Goal: Transaction & Acquisition: Purchase product/service

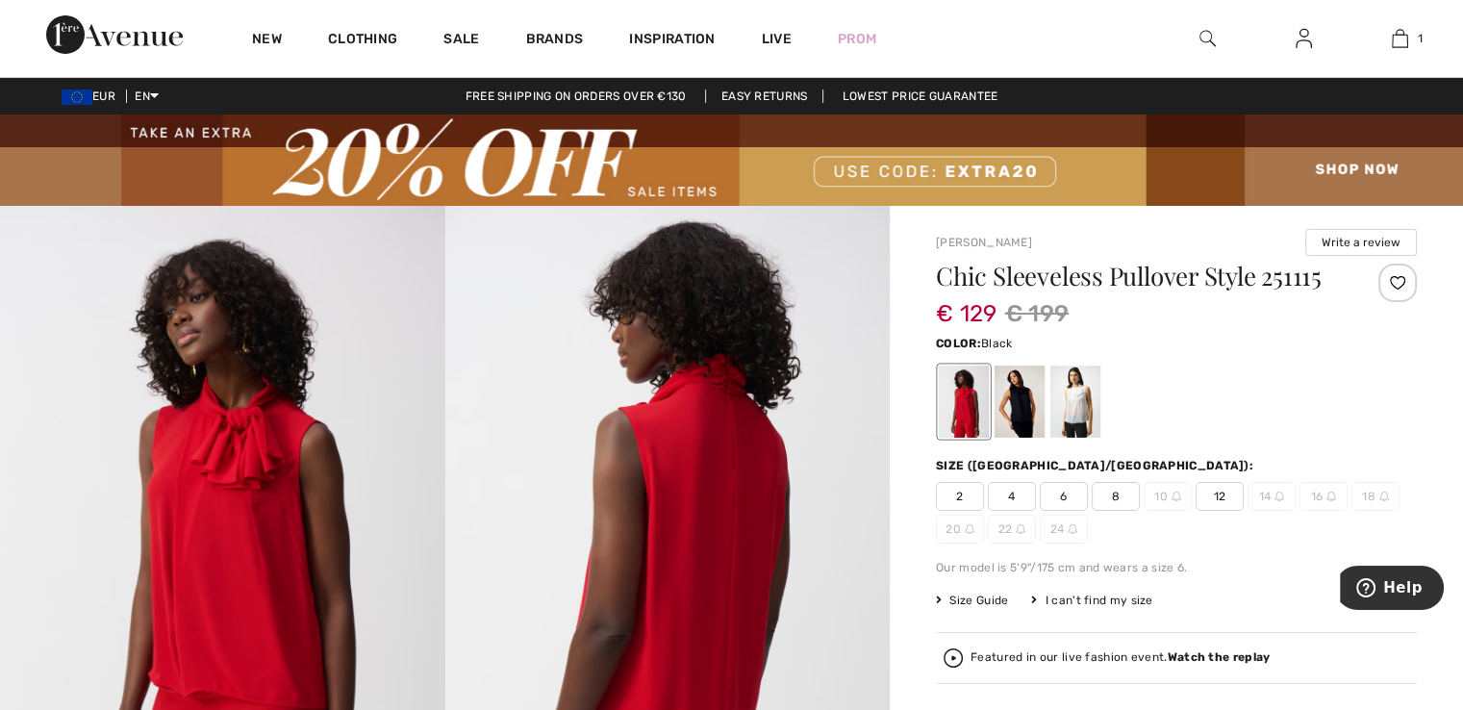
click at [1033, 413] on div at bounding box center [1019, 401] width 50 height 72
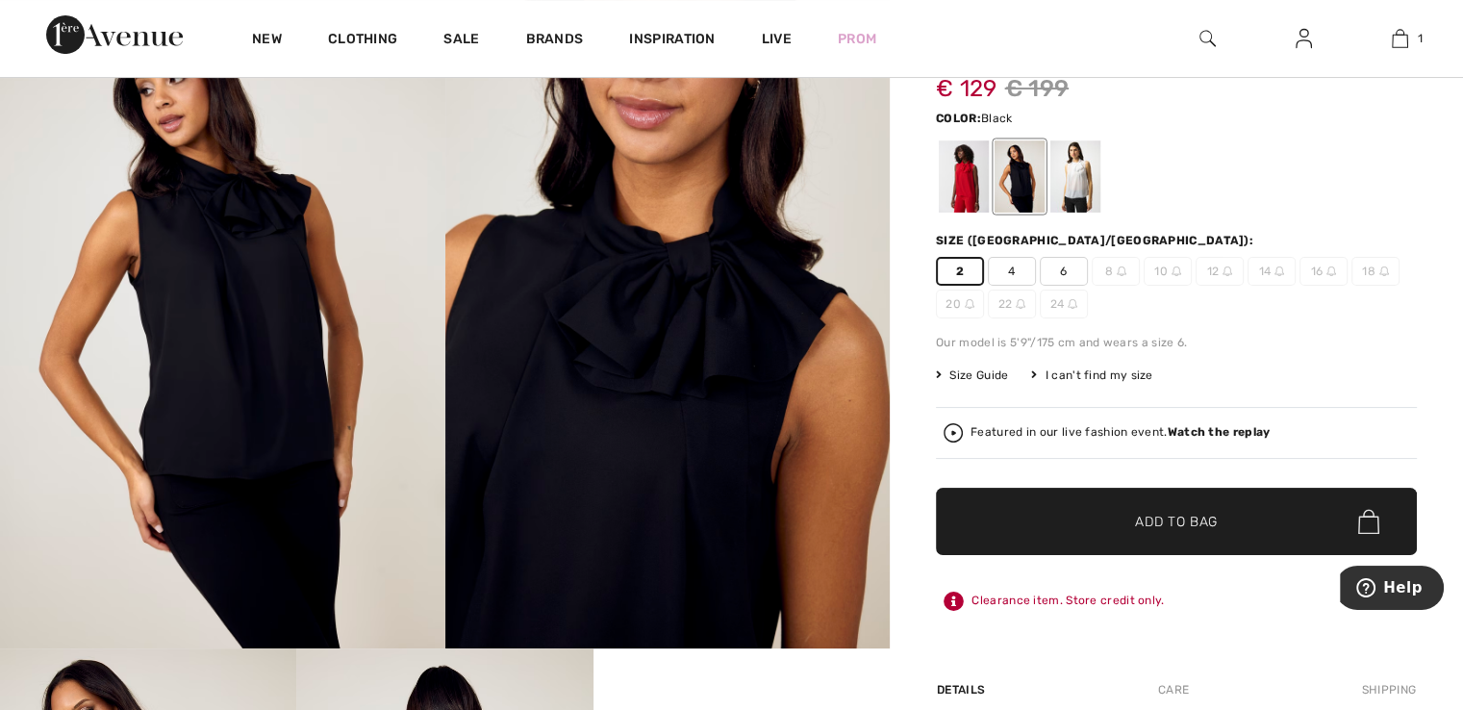
scroll to position [289, 0]
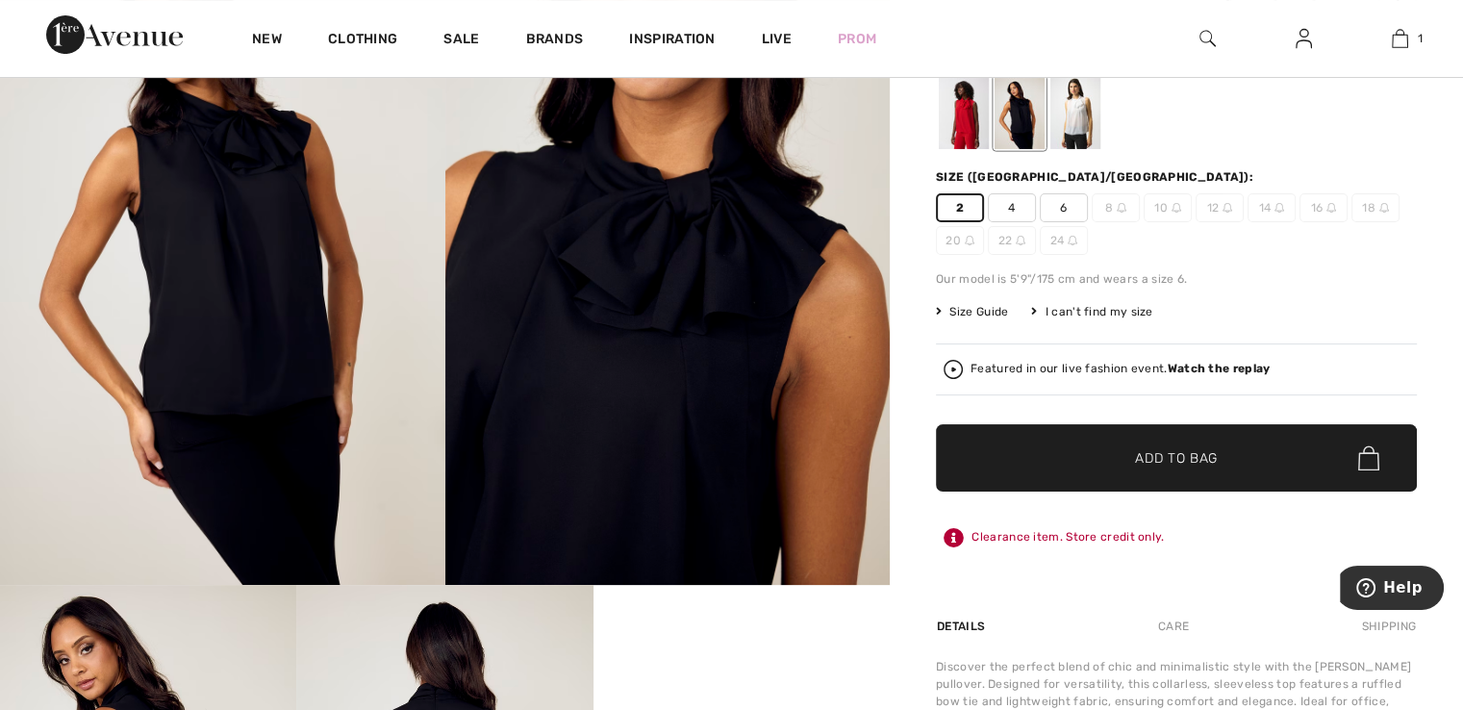
click at [1187, 466] on span "Add to Bag" at bounding box center [1176, 458] width 83 height 20
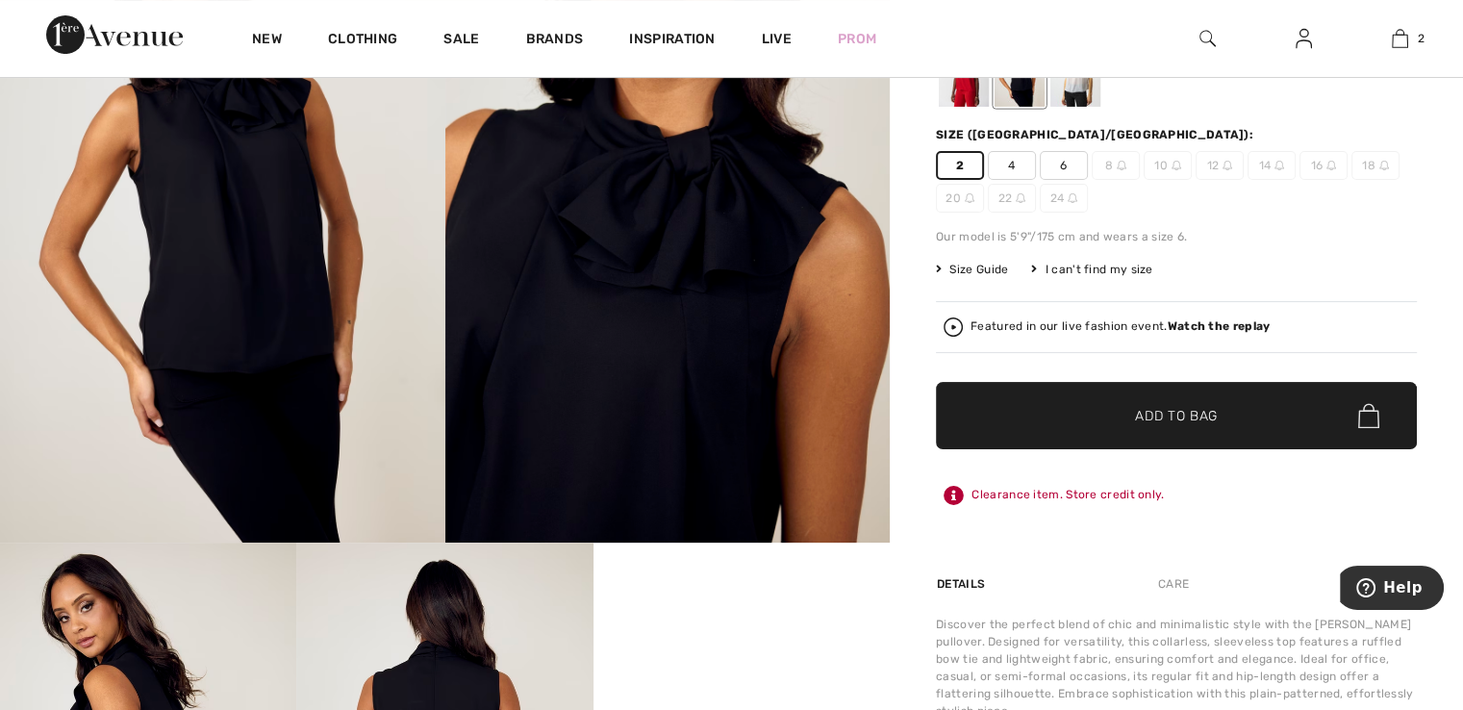
scroll to position [385, 0]
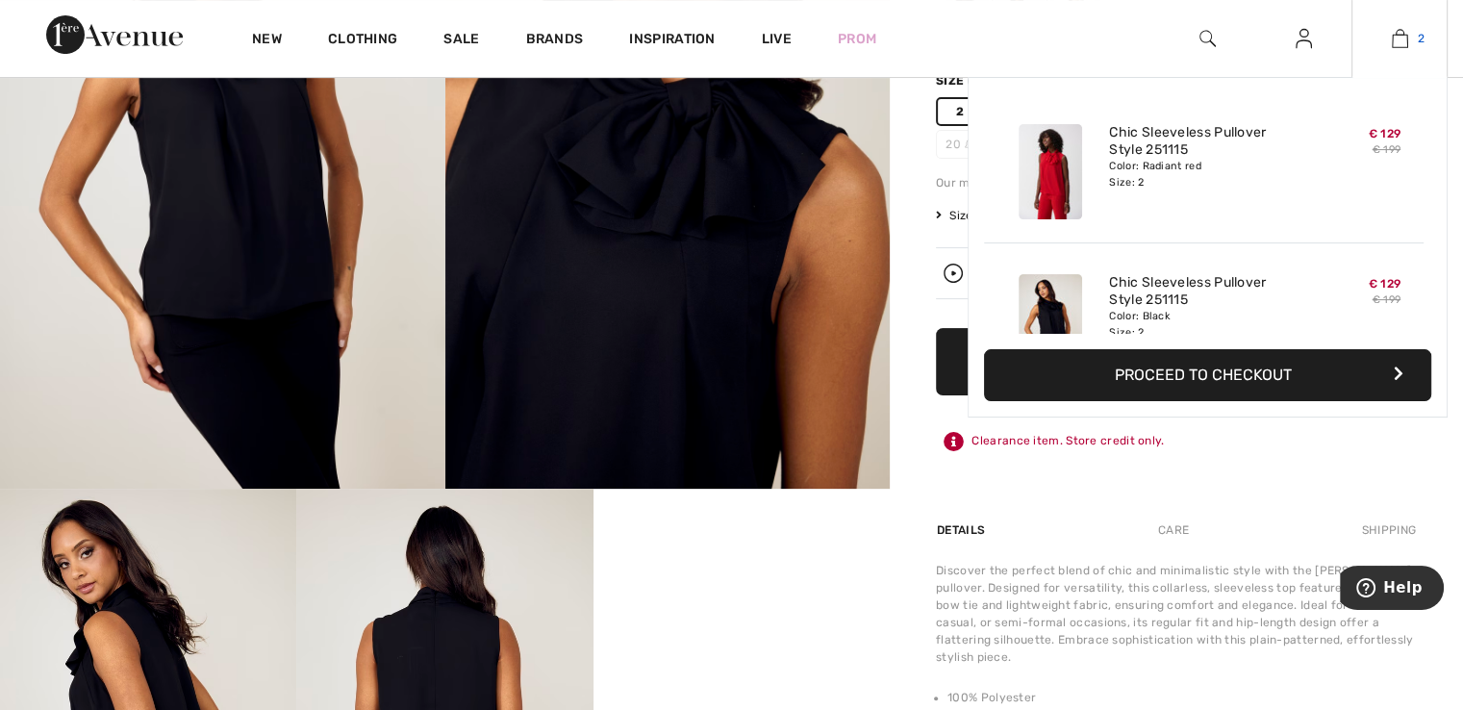
click at [1405, 39] on img at bounding box center [1400, 38] width 16 height 23
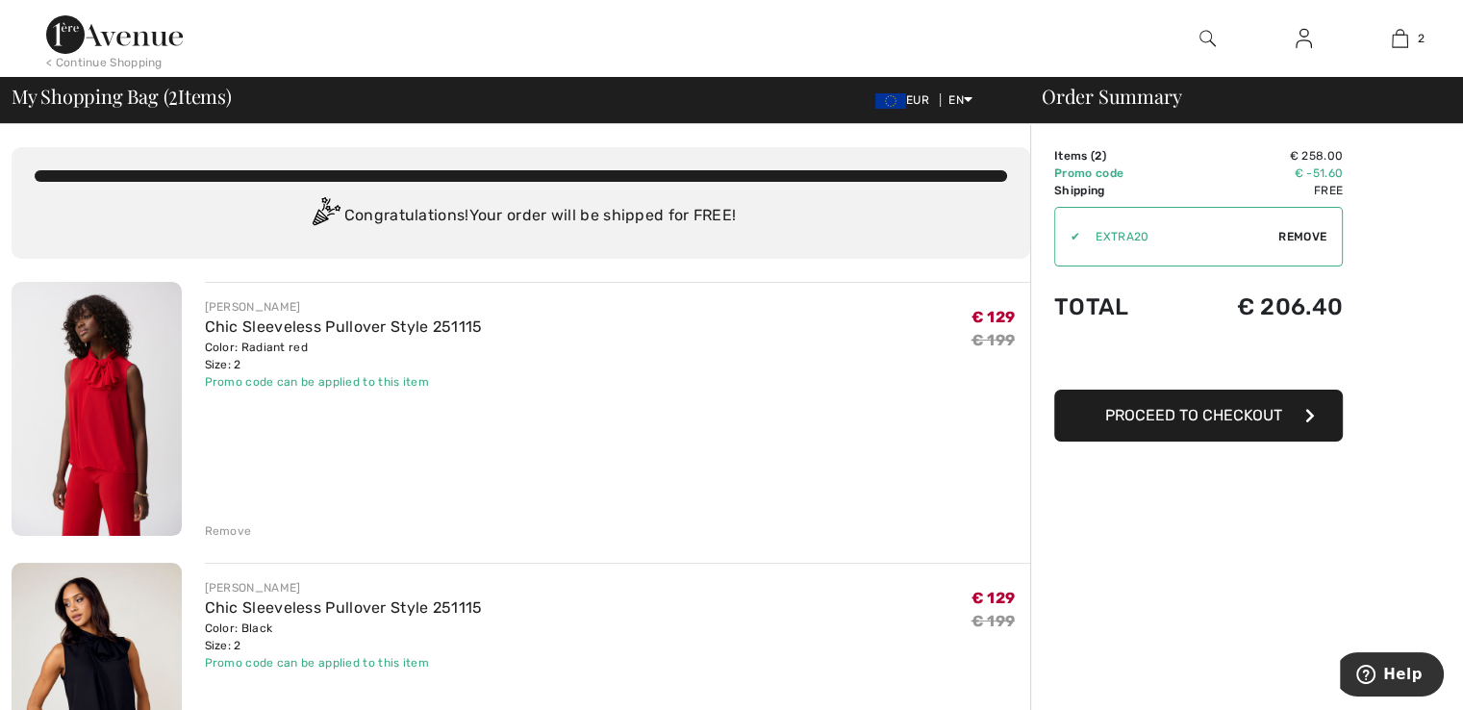
click at [1214, 424] on button "Proceed to Checkout" at bounding box center [1198, 415] width 289 height 52
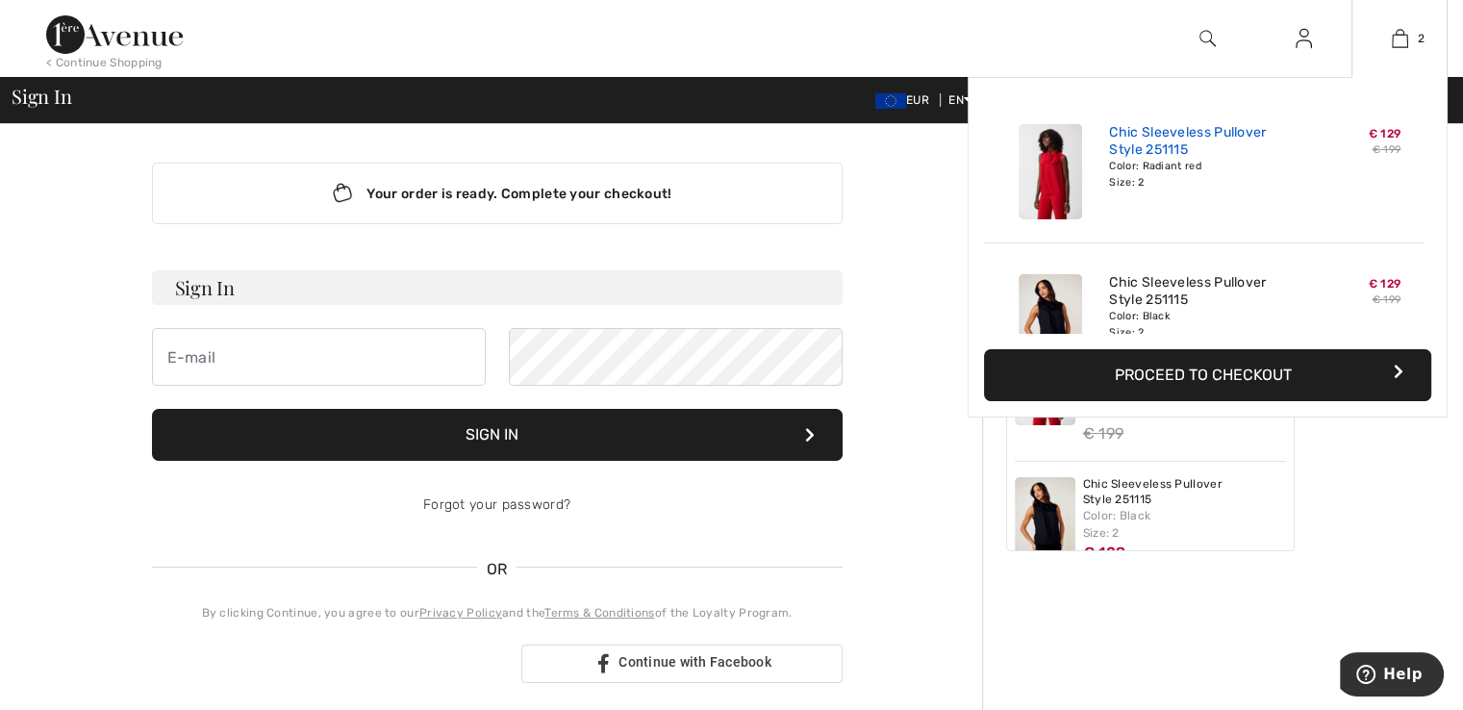
click at [1224, 150] on link "Chic Sleeveless Pullover Style 251115" at bounding box center [1203, 141] width 189 height 35
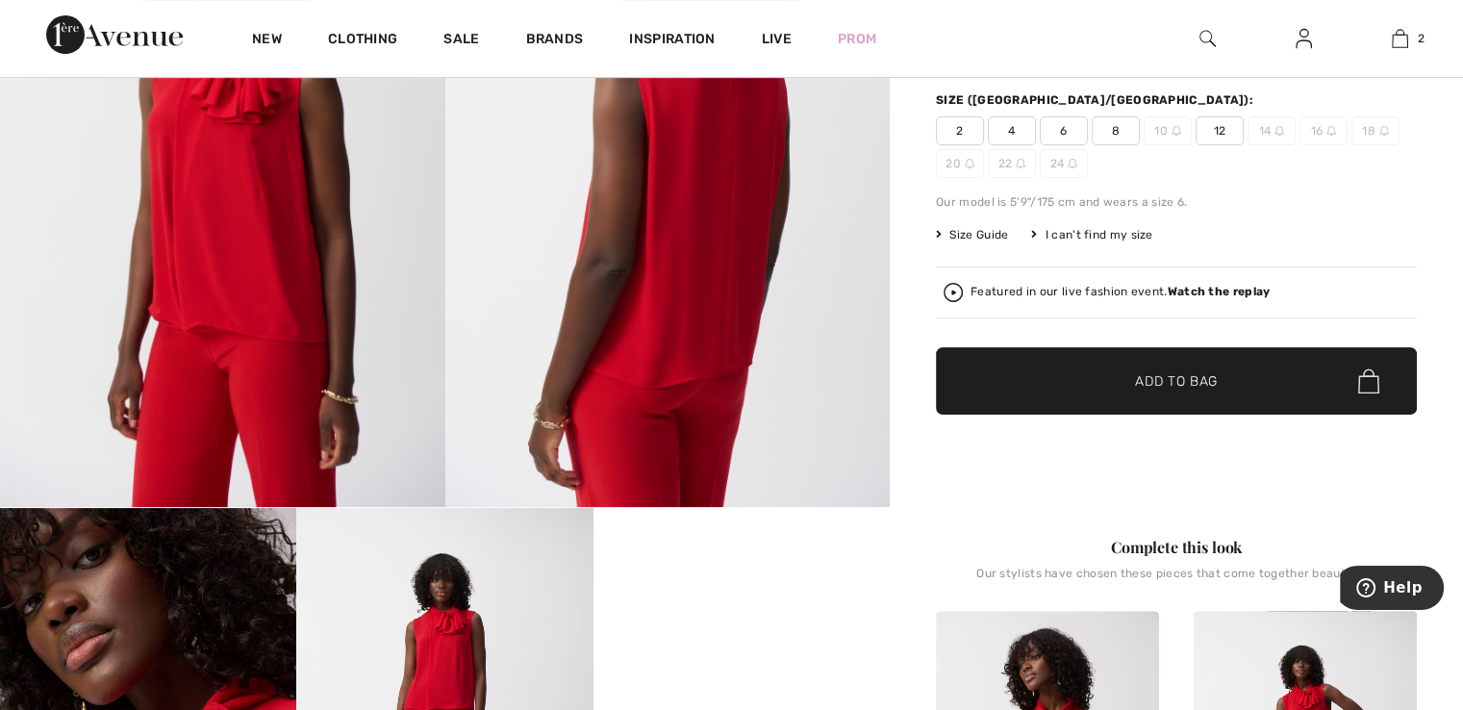
scroll to position [385, 0]
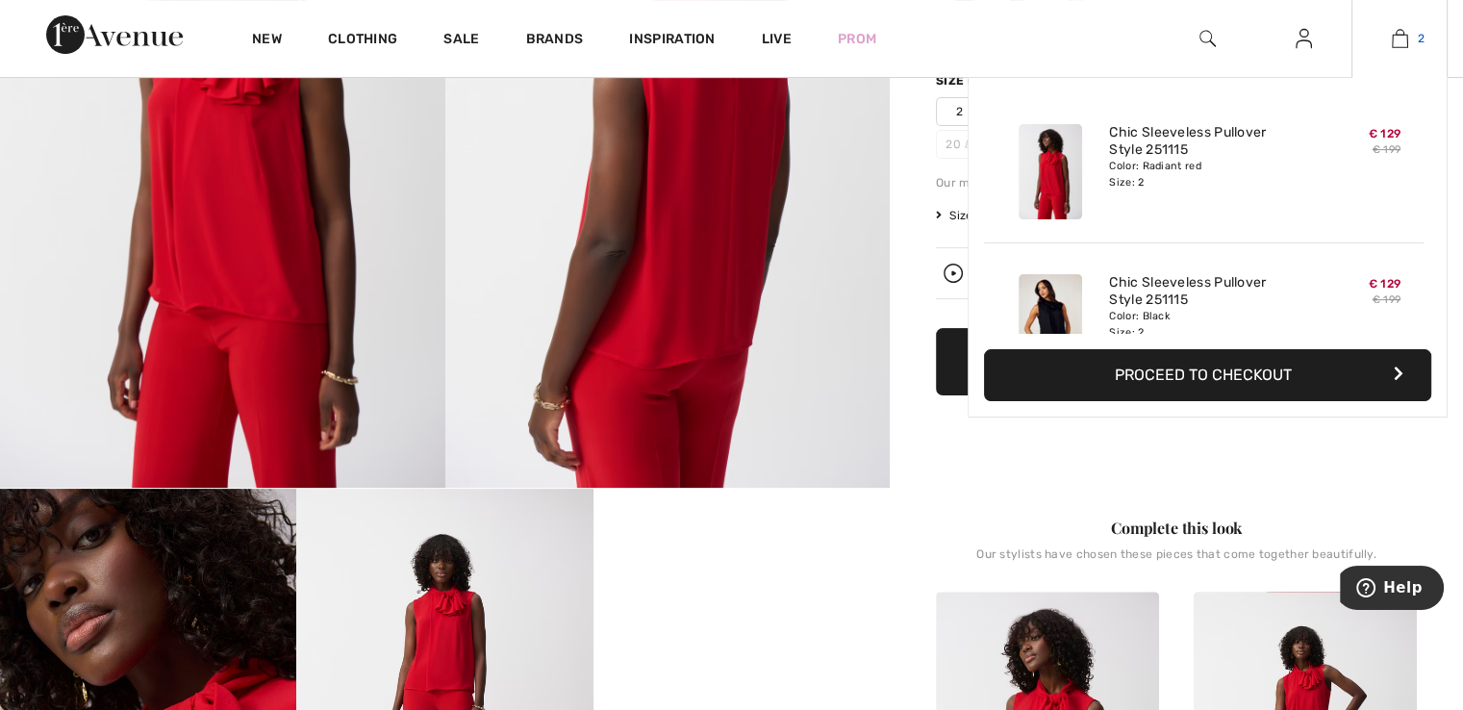
click at [1396, 31] on img at bounding box center [1400, 38] width 16 height 23
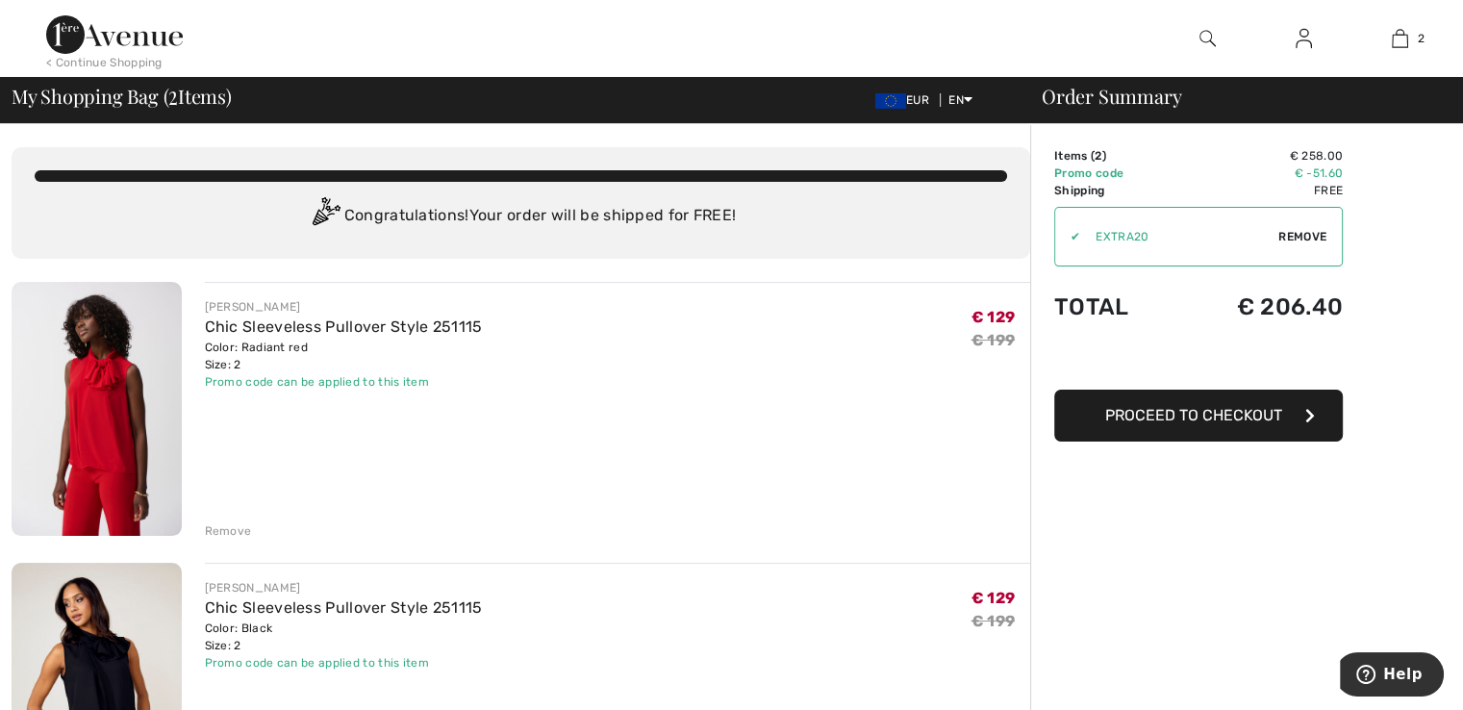
click at [214, 529] on div "Remove" at bounding box center [228, 530] width 47 height 17
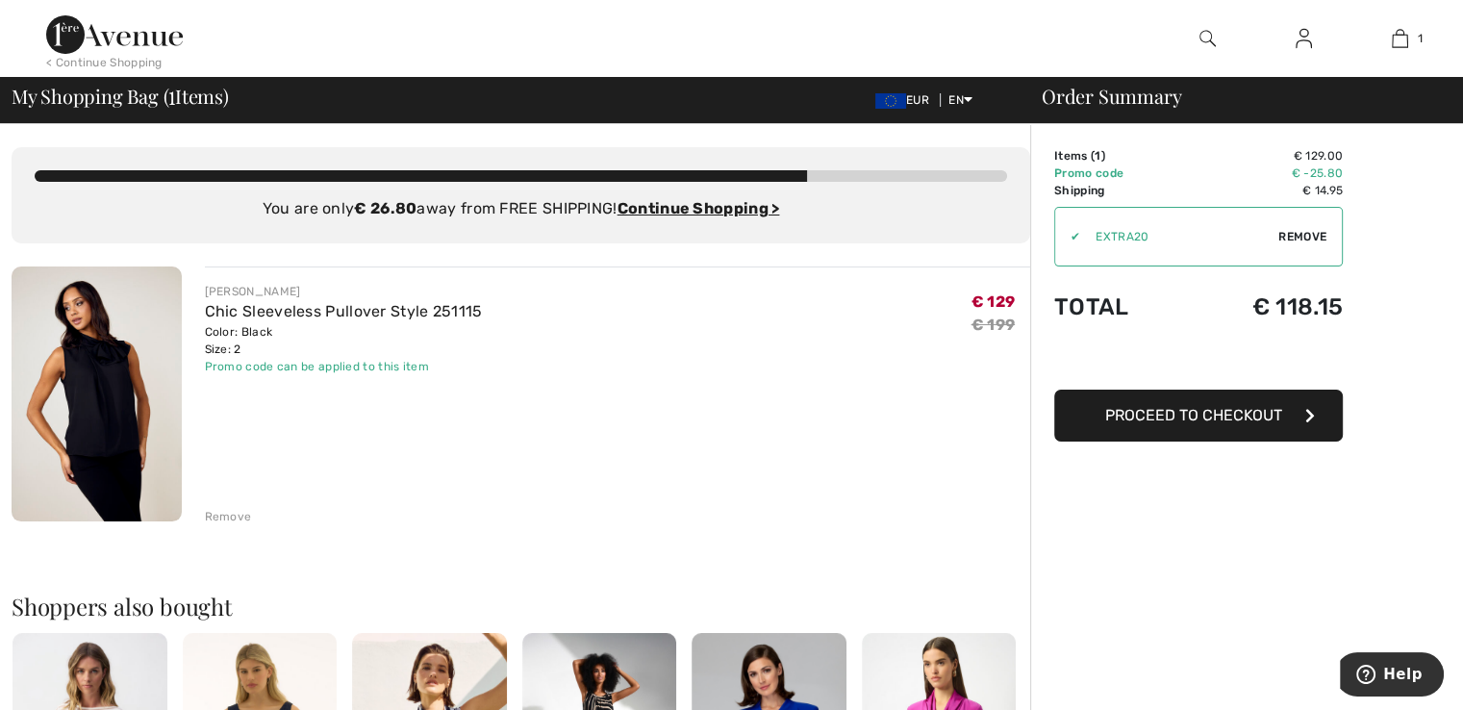
click at [227, 520] on div "Remove" at bounding box center [228, 516] width 47 height 17
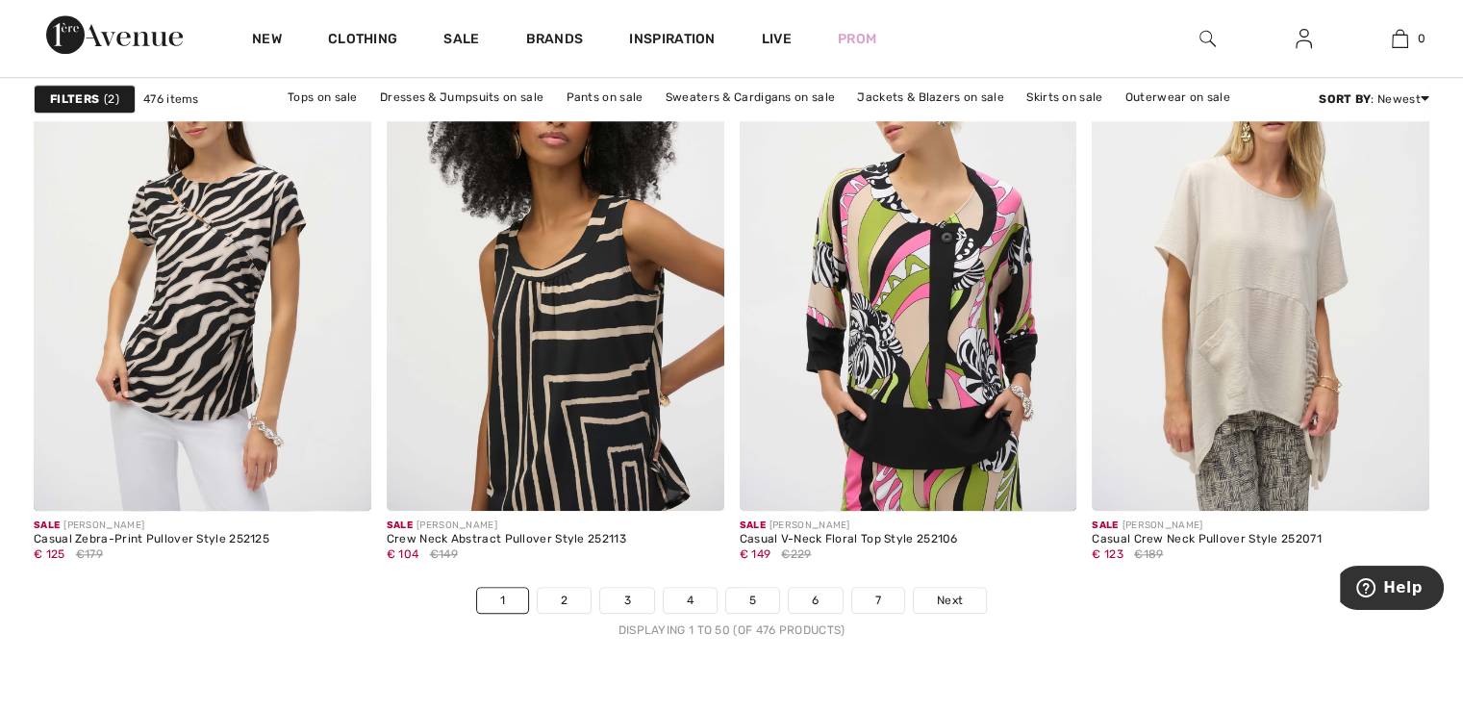
scroll to position [9040, 0]
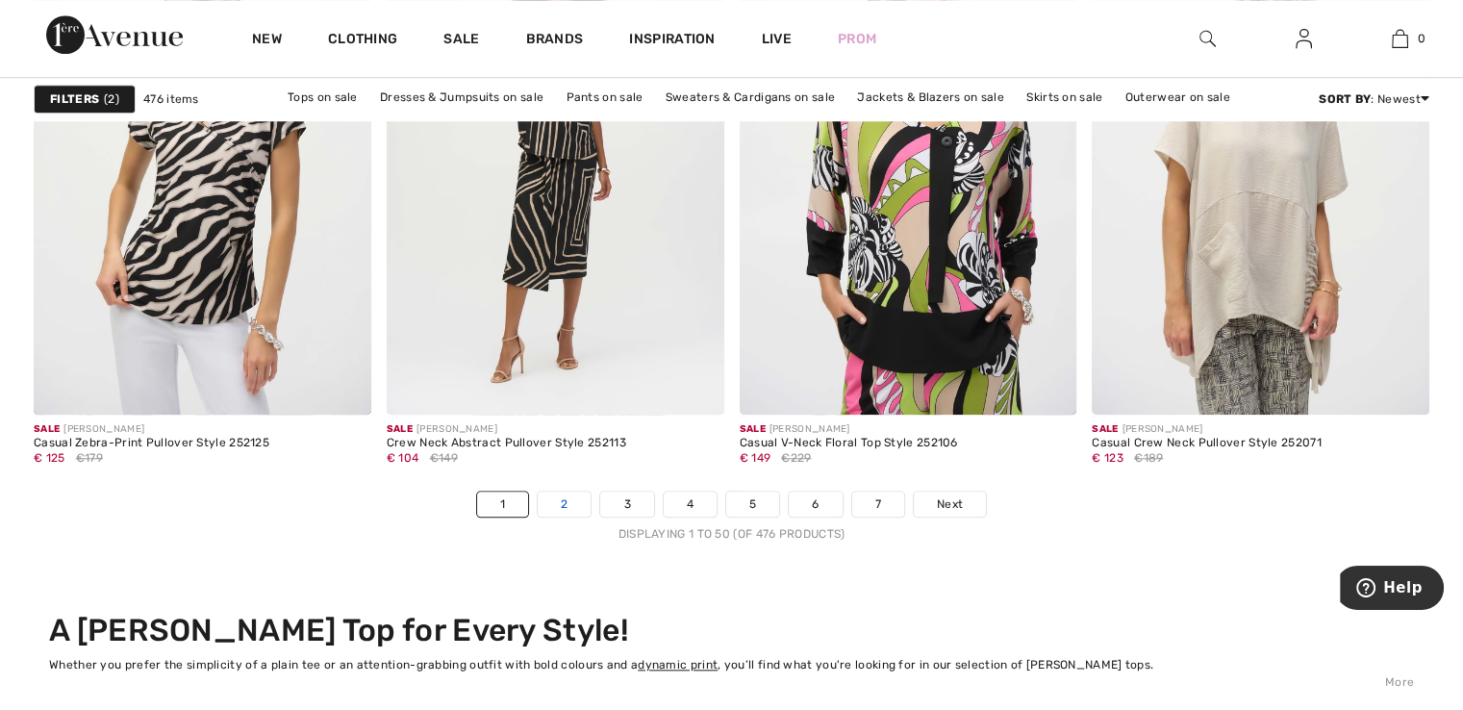
click at [561, 505] on link "2" at bounding box center [564, 503] width 53 height 25
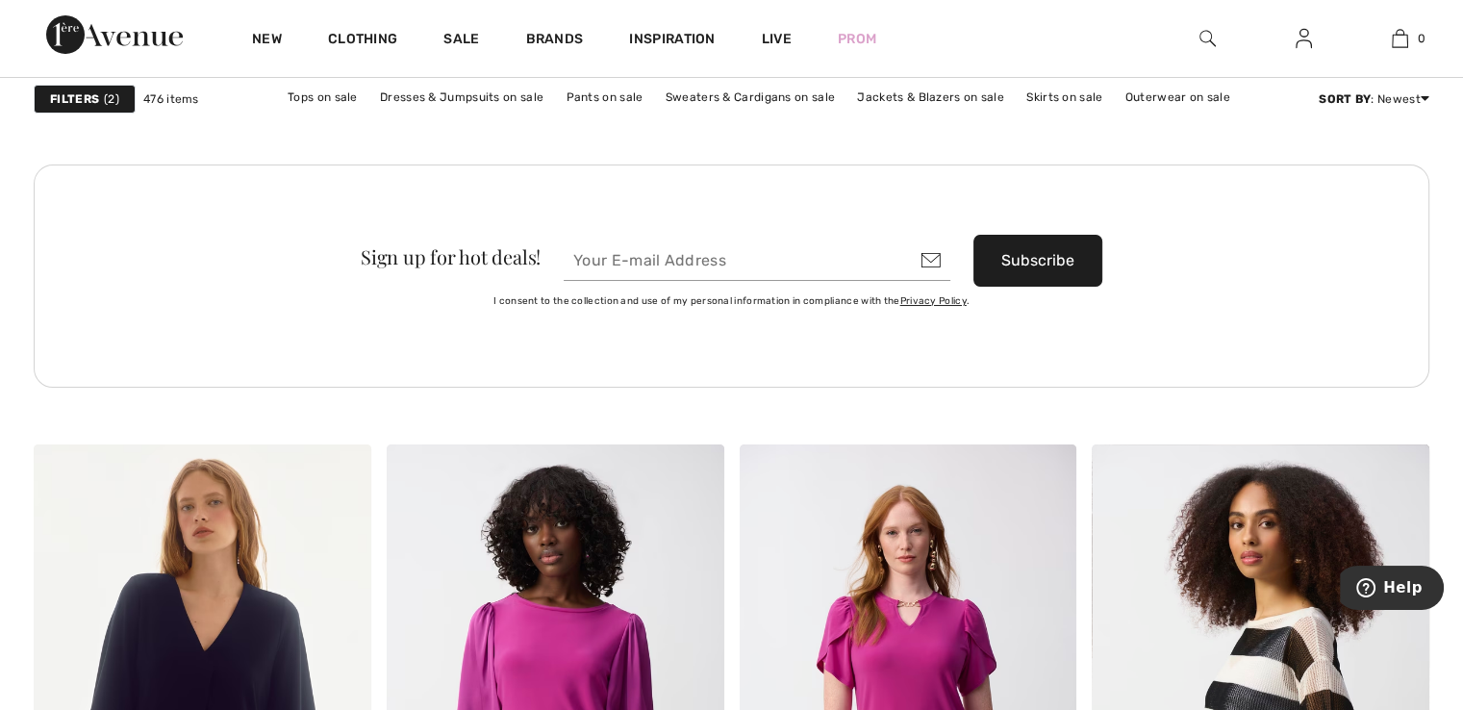
scroll to position [7694, 0]
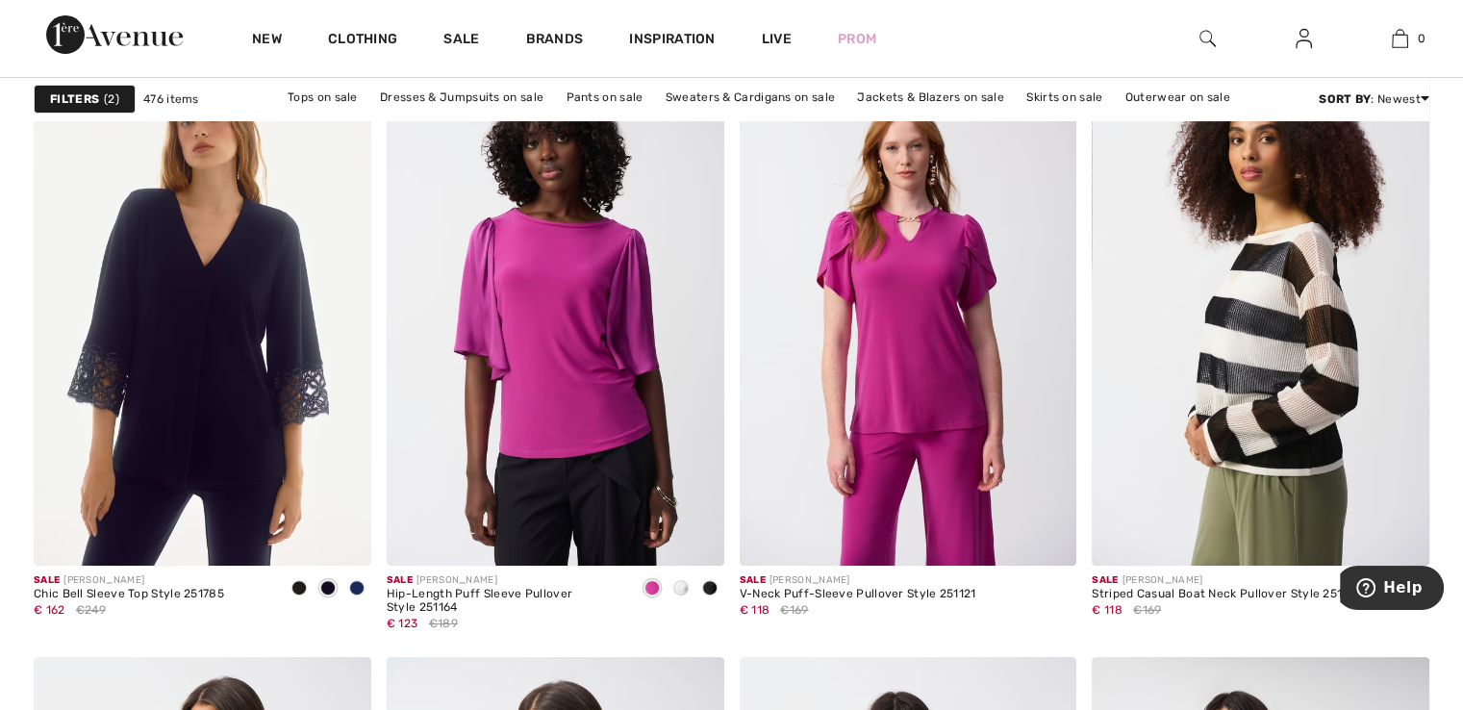
click at [125, 29] on img at bounding box center [114, 34] width 137 height 38
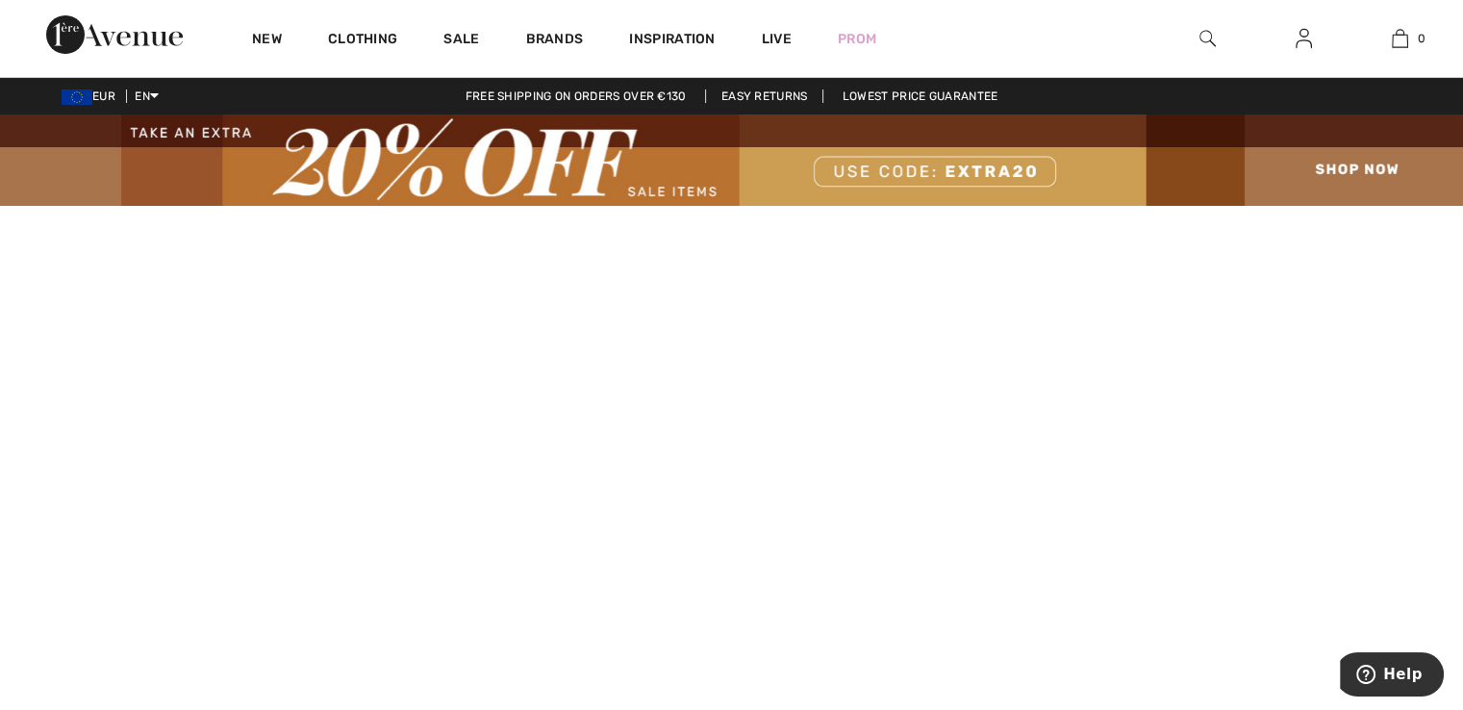
click at [1339, 175] on img at bounding box center [731, 159] width 1463 height 91
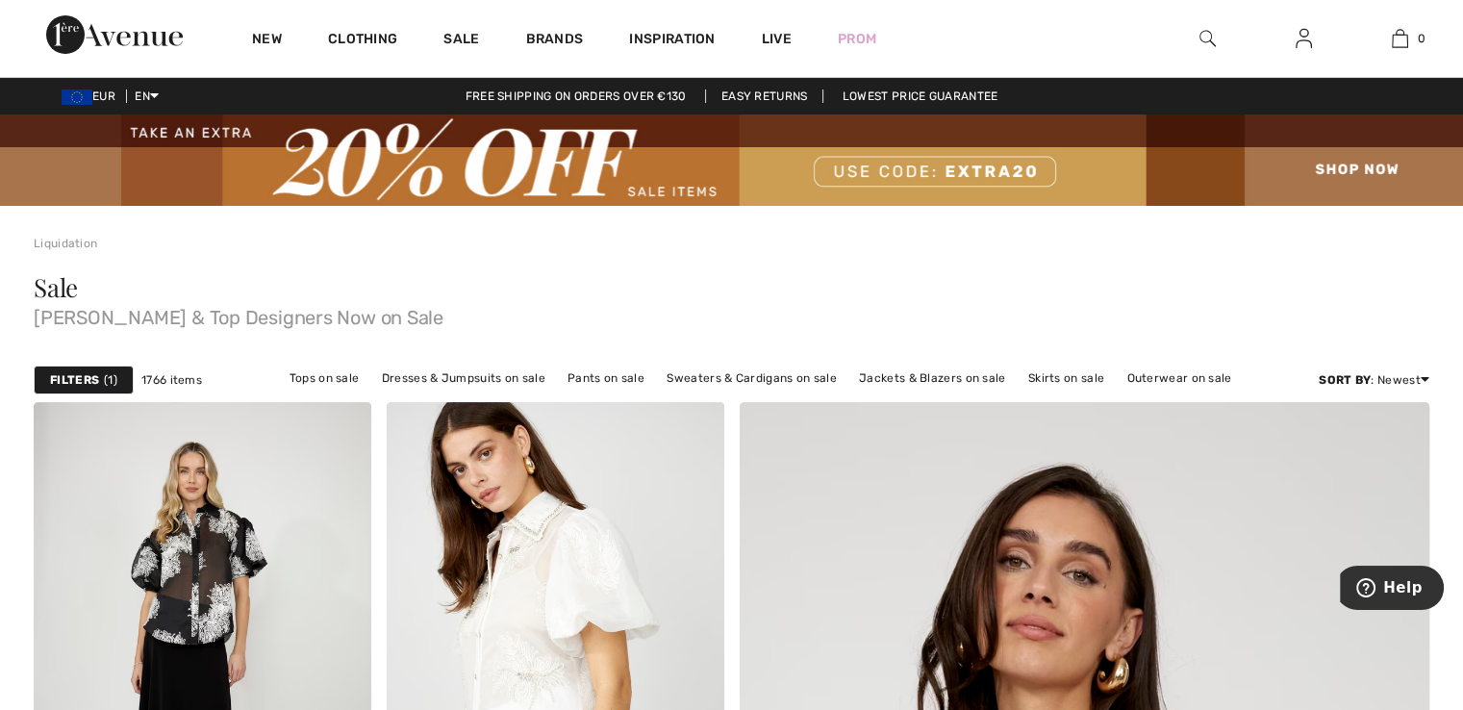
click at [58, 374] on strong "Filters" at bounding box center [74, 379] width 49 height 17
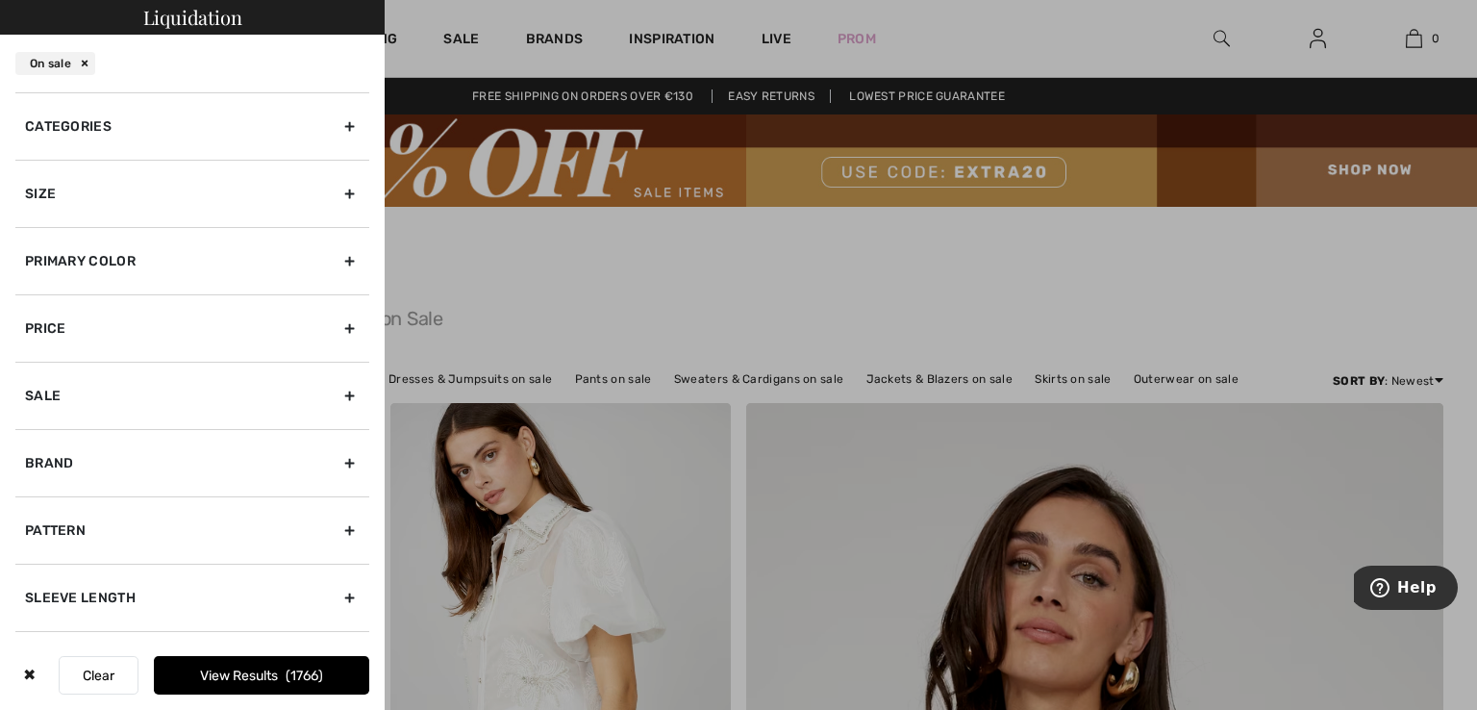
click at [775, 282] on div at bounding box center [738, 355] width 1477 height 710
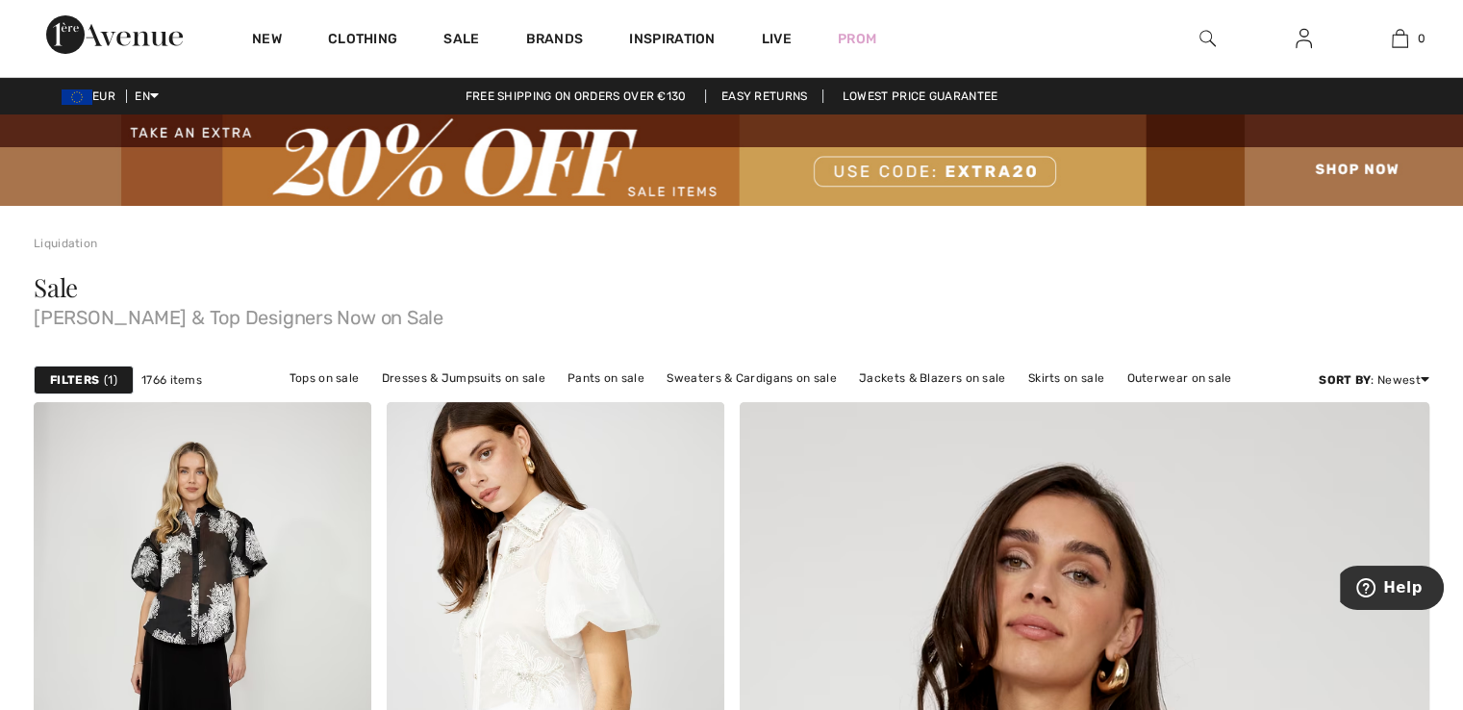
click at [1368, 169] on img at bounding box center [731, 159] width 1463 height 91
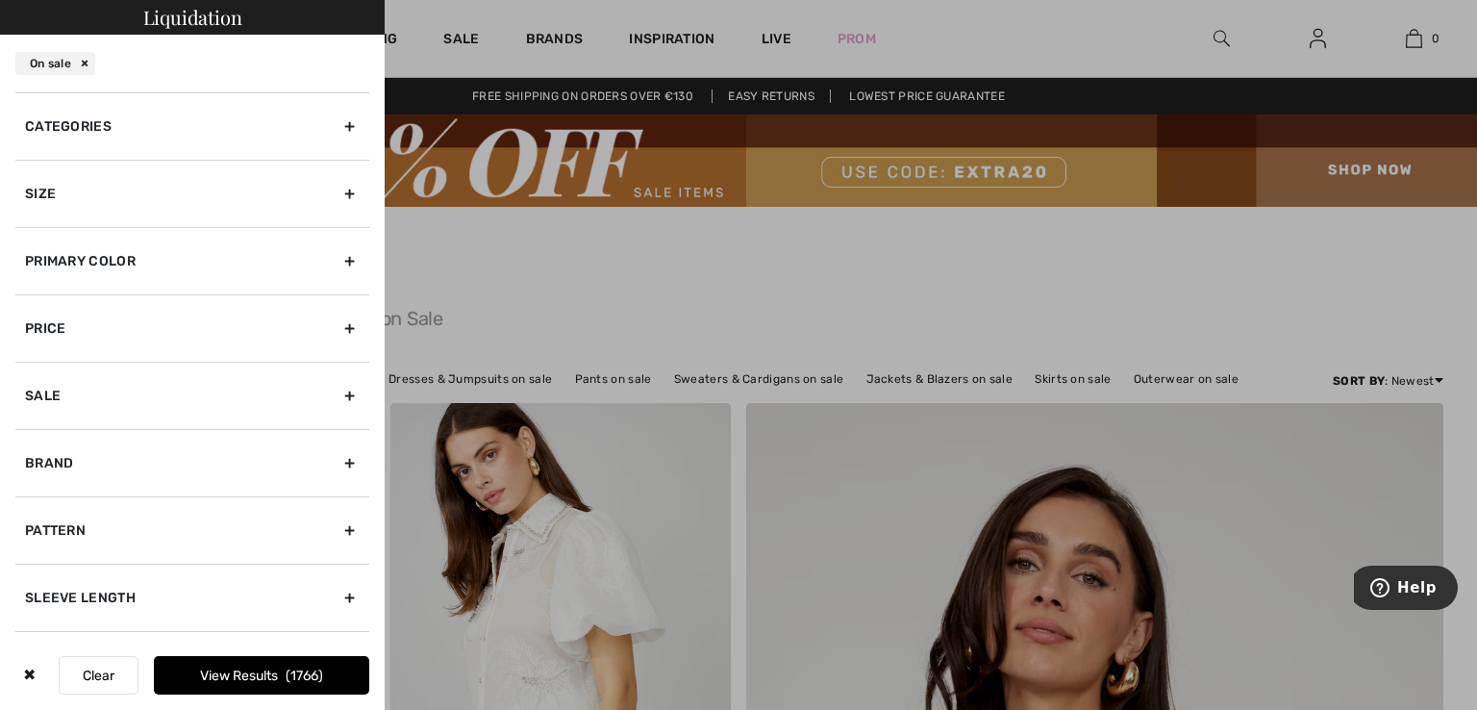
click at [54, 467] on div "Brand" at bounding box center [192, 462] width 354 height 67
click at [65, 519] on label "[PERSON_NAME]" at bounding box center [197, 524] width 344 height 17
click at [39, 519] on input"] "[PERSON_NAME]" at bounding box center [32, 525] width 14 height 14
checkbox input"] "true"
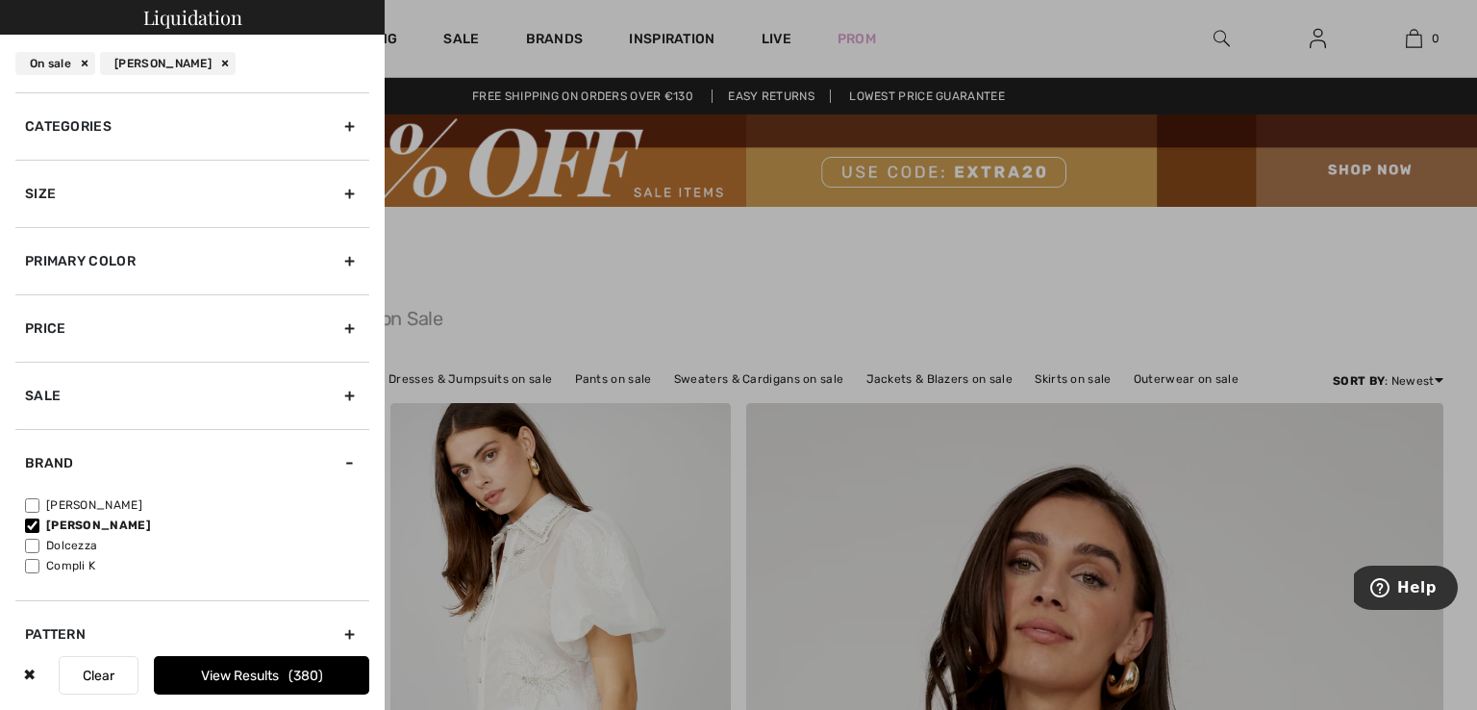
click at [276, 670] on button "View Results 380" at bounding box center [261, 675] width 215 height 38
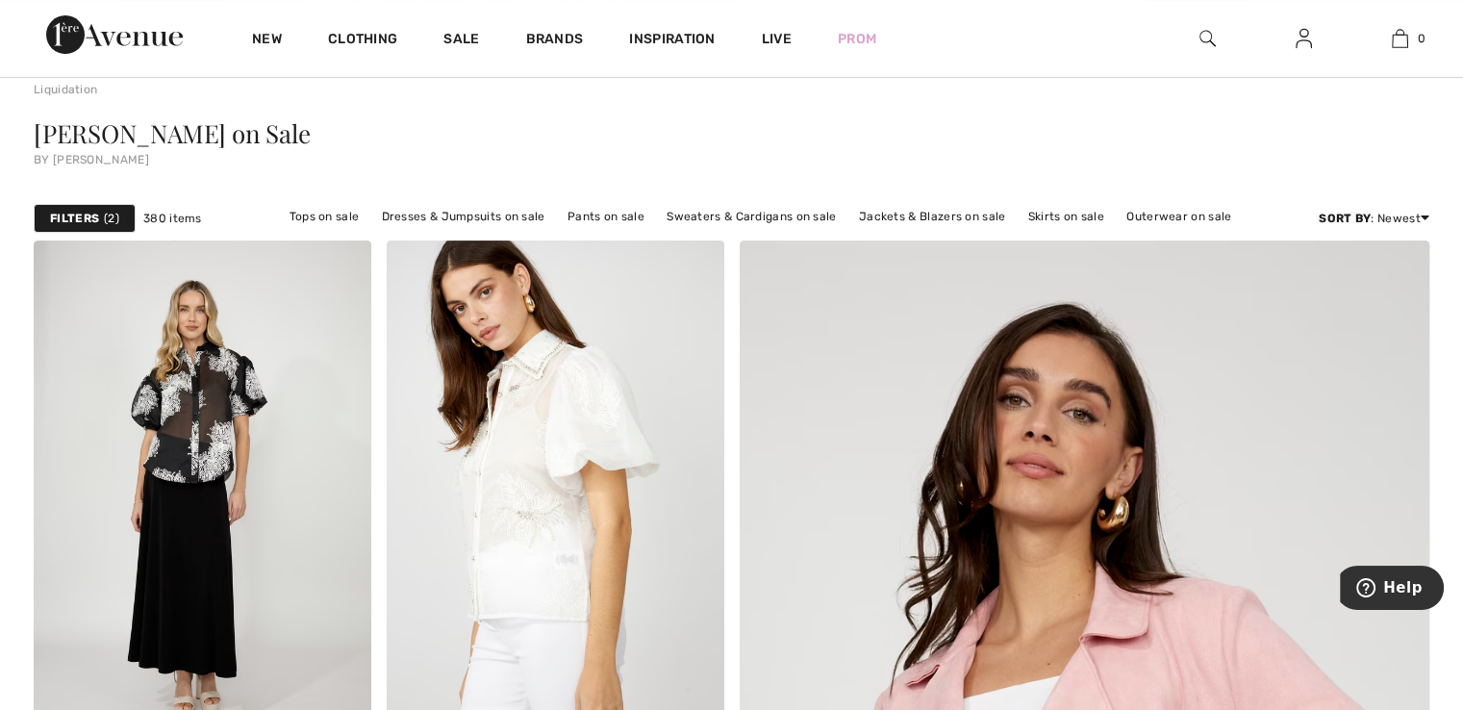
scroll to position [192, 0]
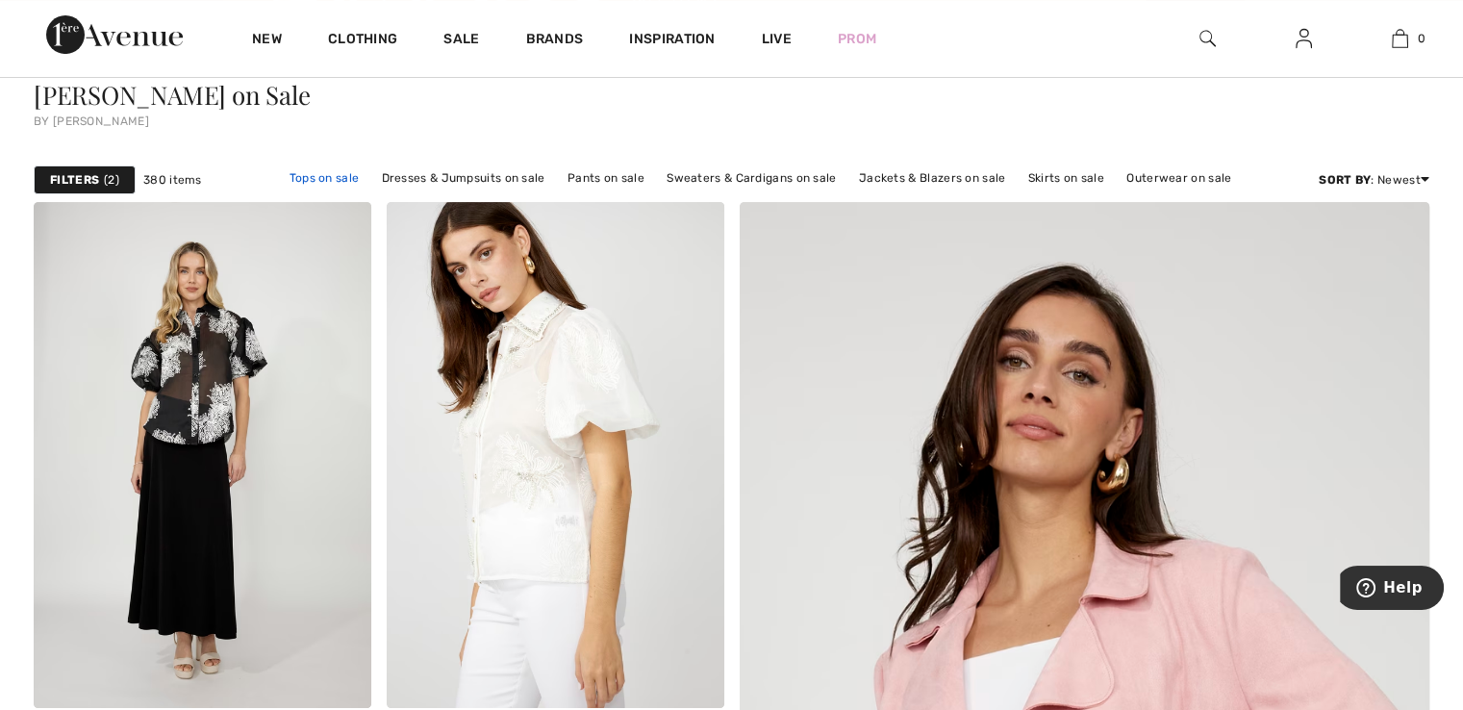
click at [311, 175] on link "Tops on sale" at bounding box center [324, 177] width 89 height 25
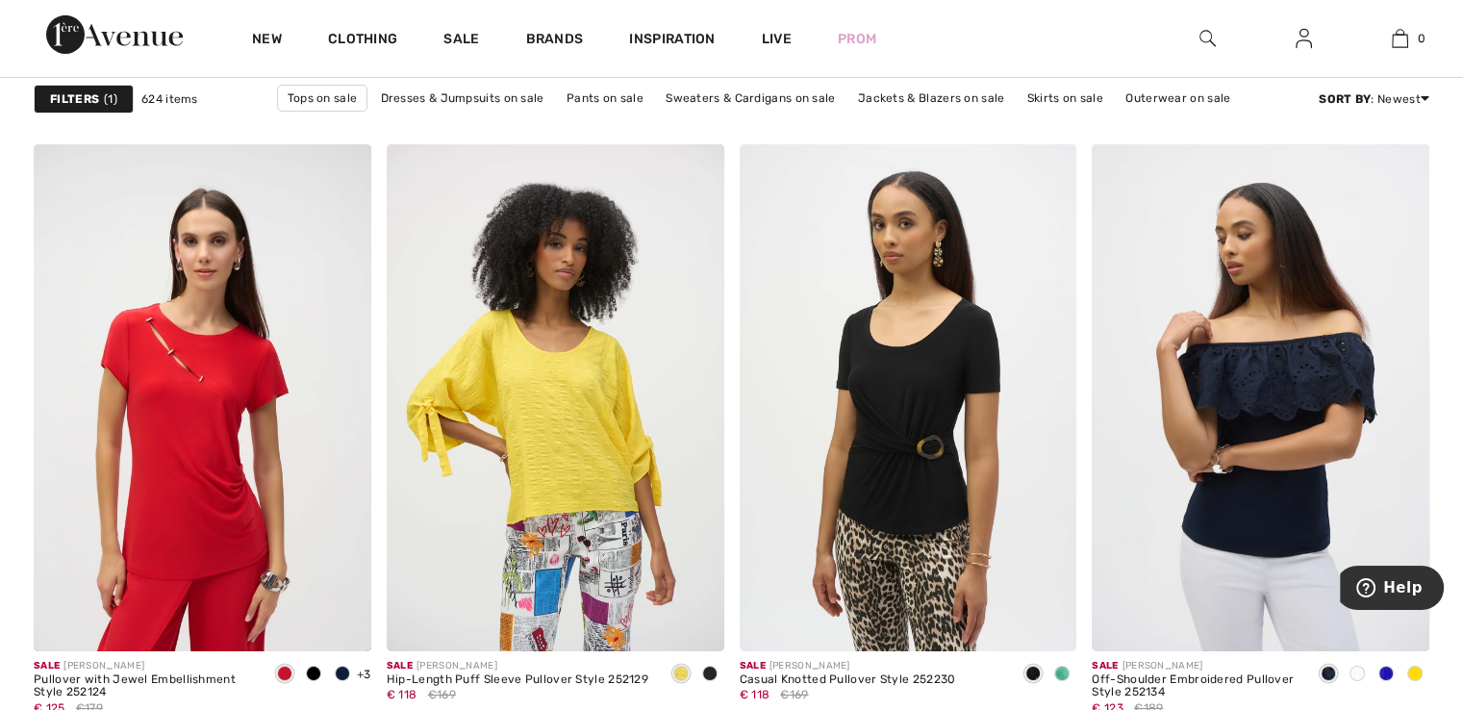
scroll to position [6732, 0]
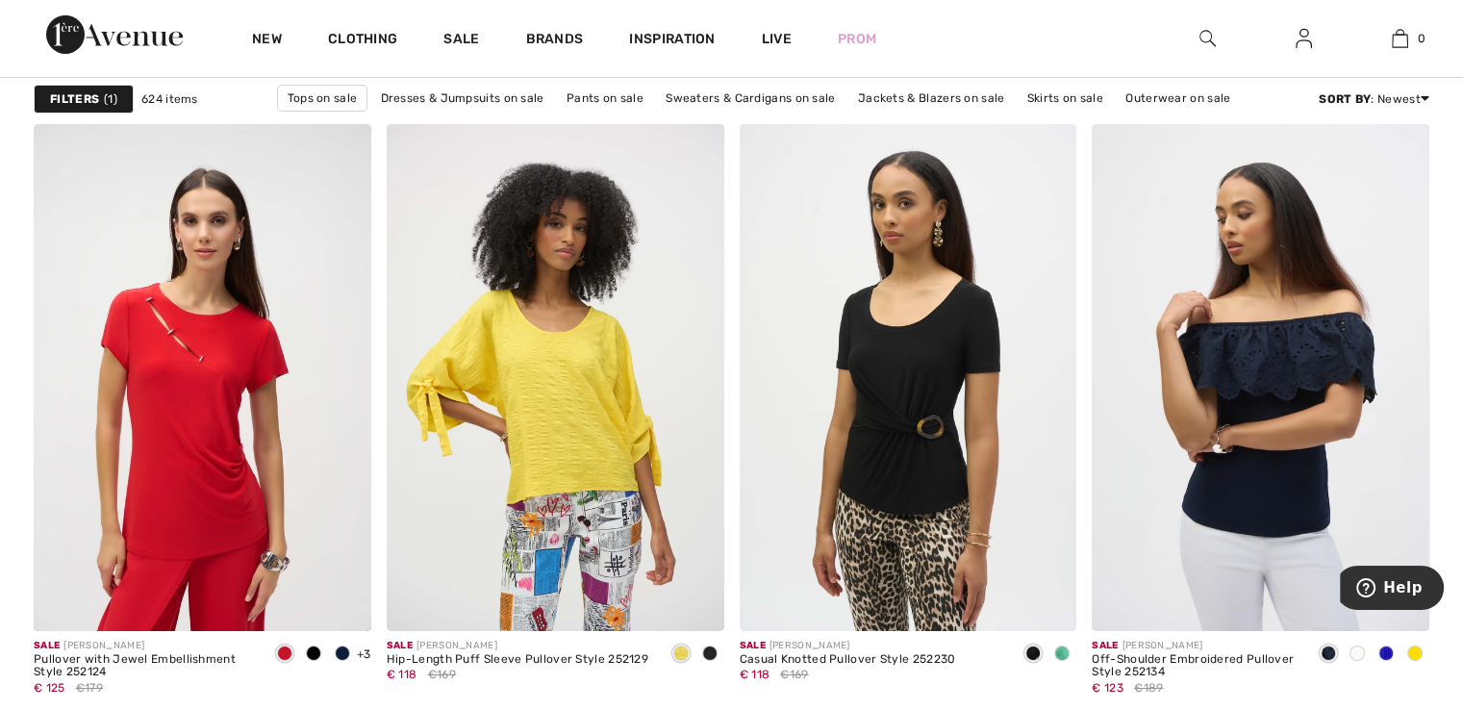
click at [73, 89] on div "Filters 1" at bounding box center [84, 99] width 100 height 29
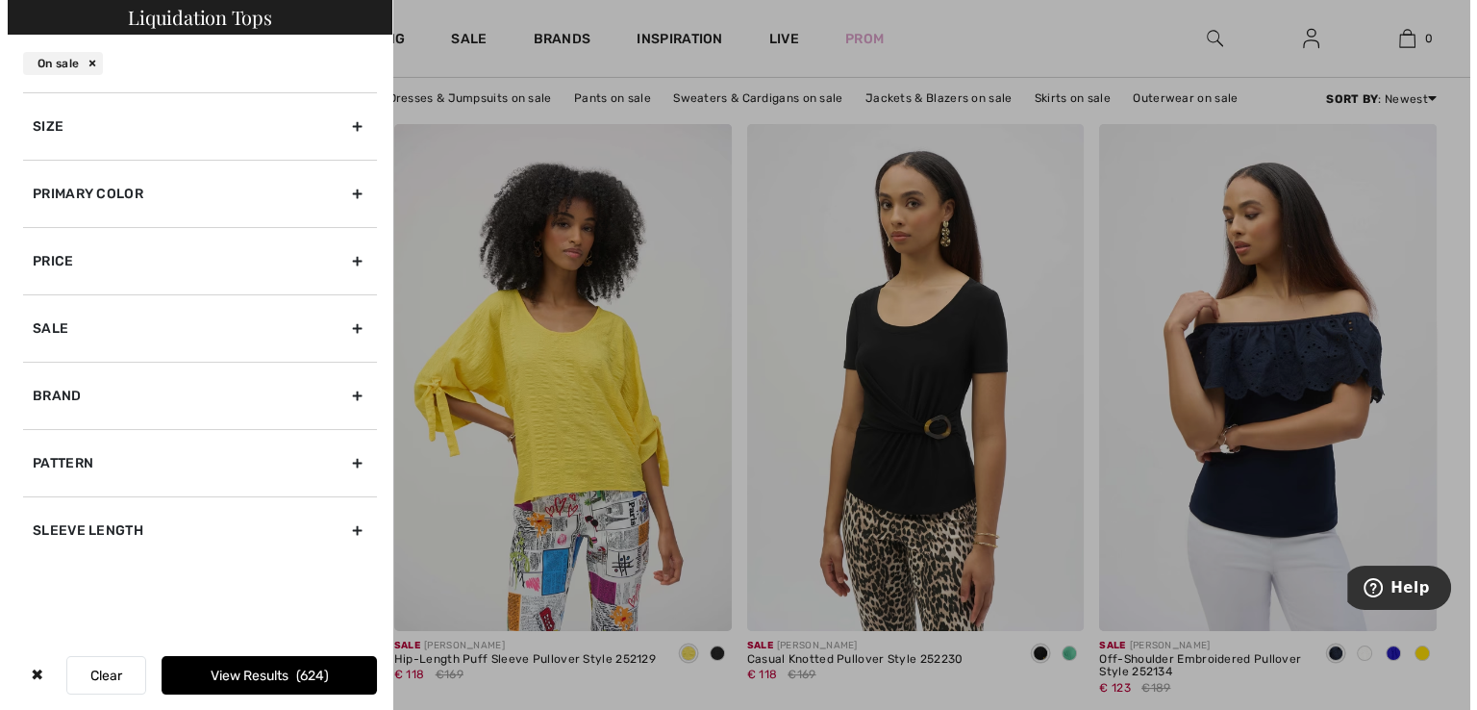
scroll to position [6790, 0]
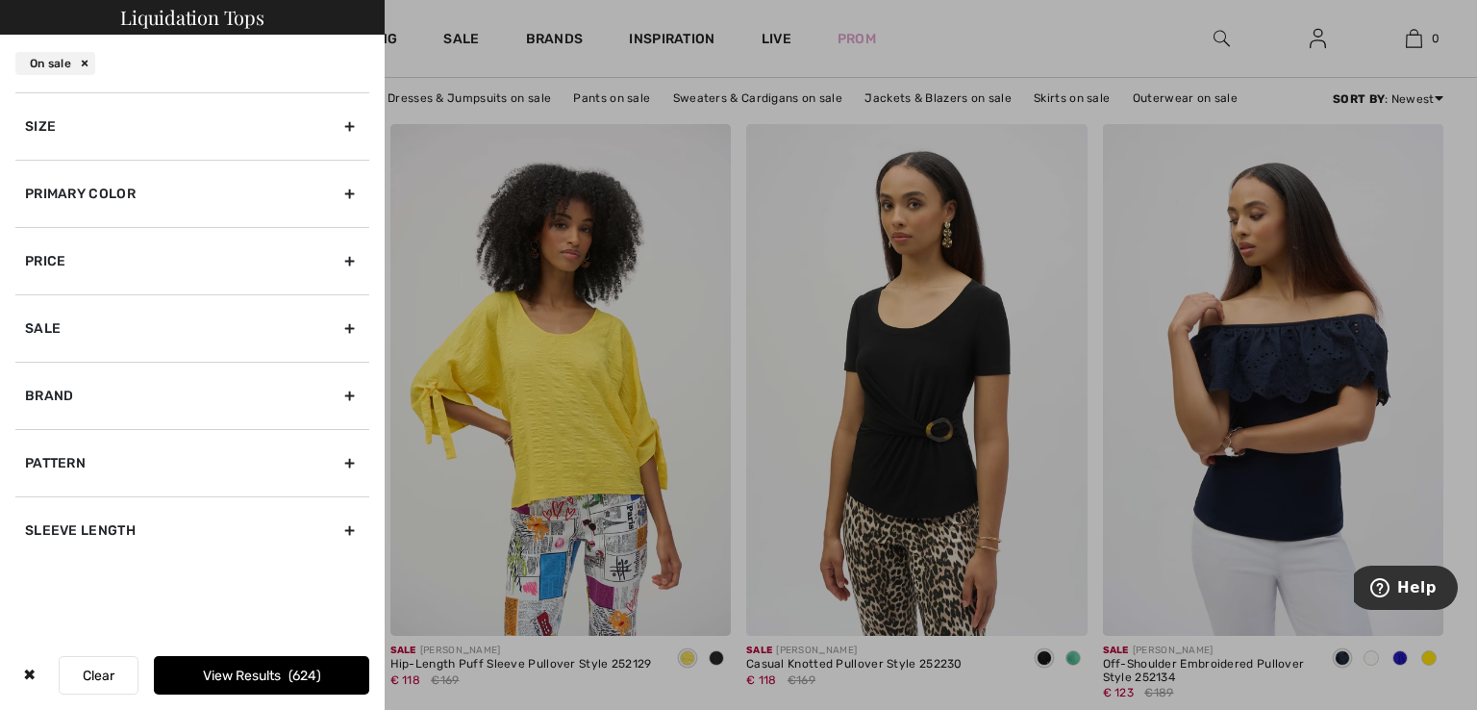
click at [73, 381] on div "Brand" at bounding box center [192, 395] width 354 height 67
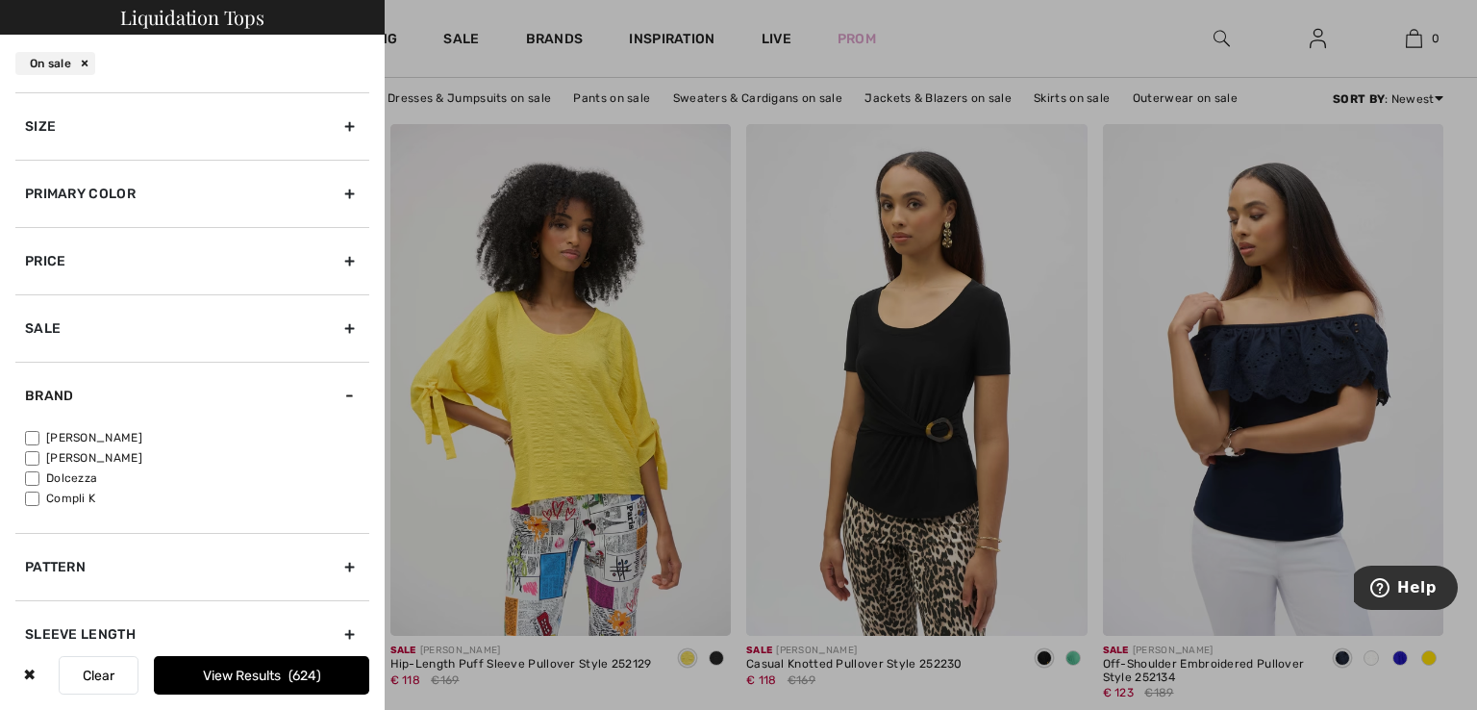
click at [33, 455] on input"] "[PERSON_NAME]" at bounding box center [32, 458] width 14 height 14
checkbox input"] "true"
click at [262, 676] on button "View Results 138" at bounding box center [261, 675] width 215 height 38
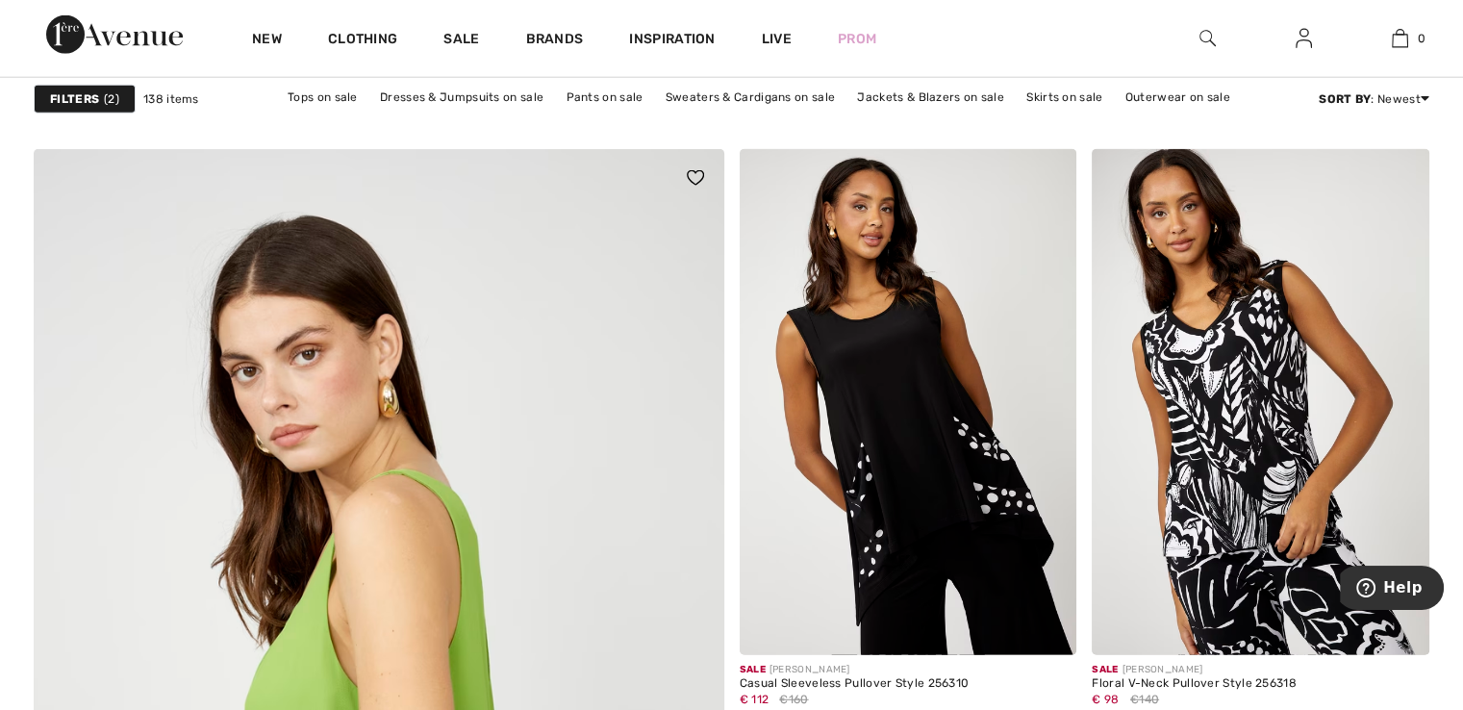
scroll to position [4905, 0]
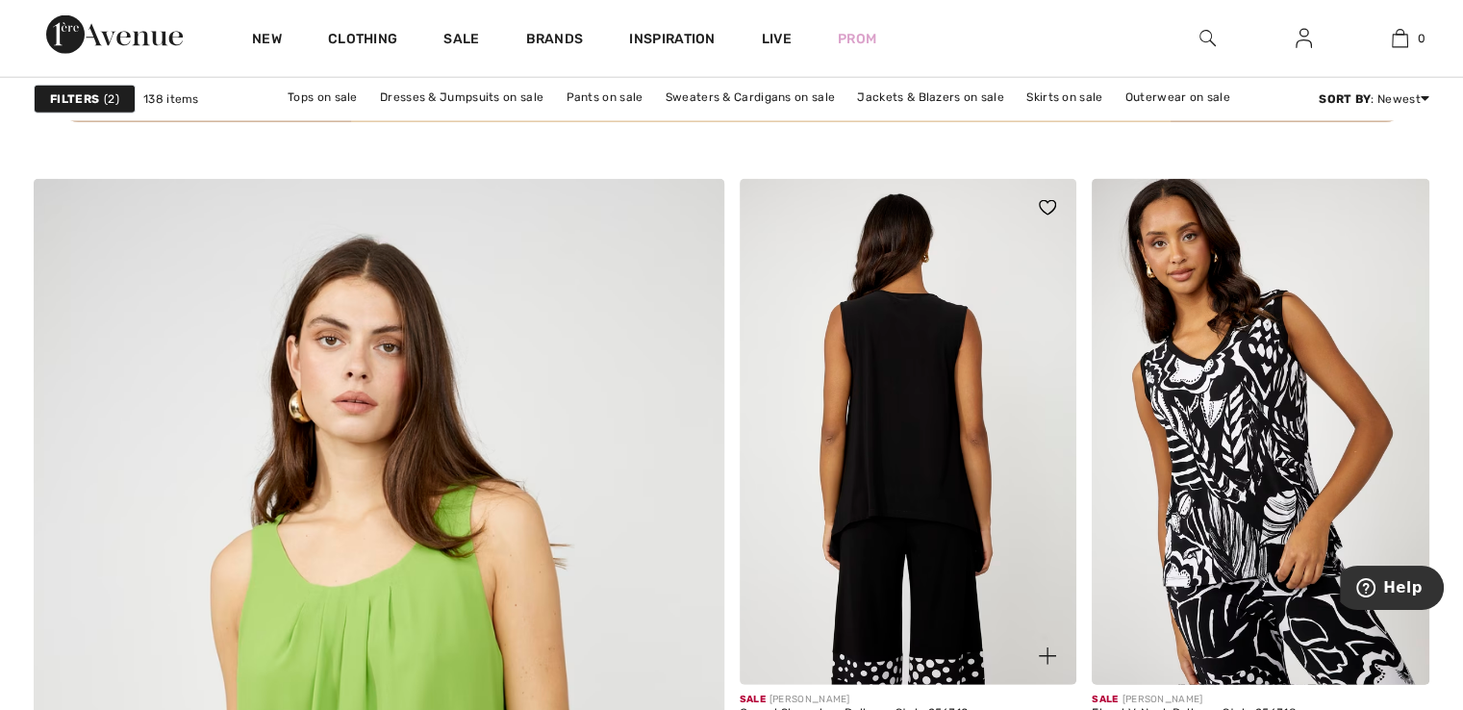
click at [942, 419] on img at bounding box center [909, 432] width 338 height 506
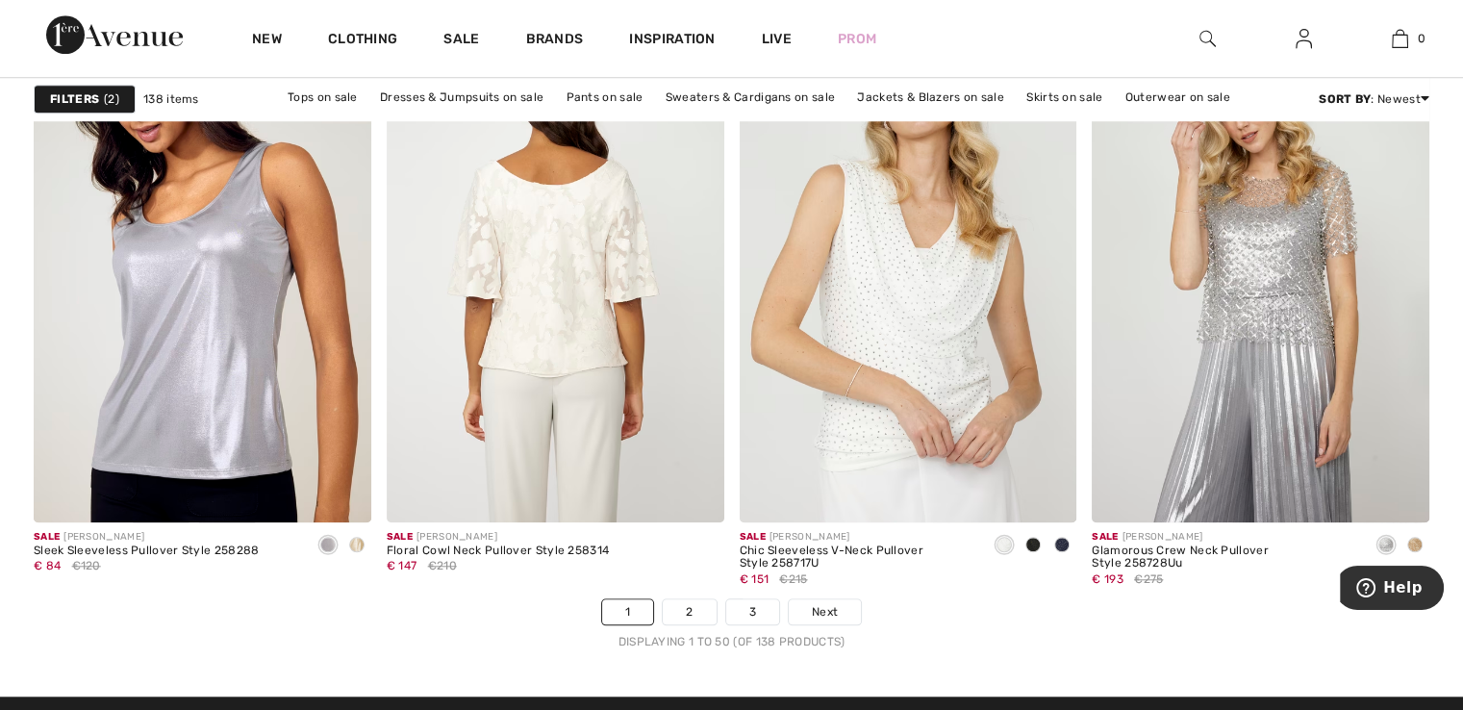
scroll to position [8944, 0]
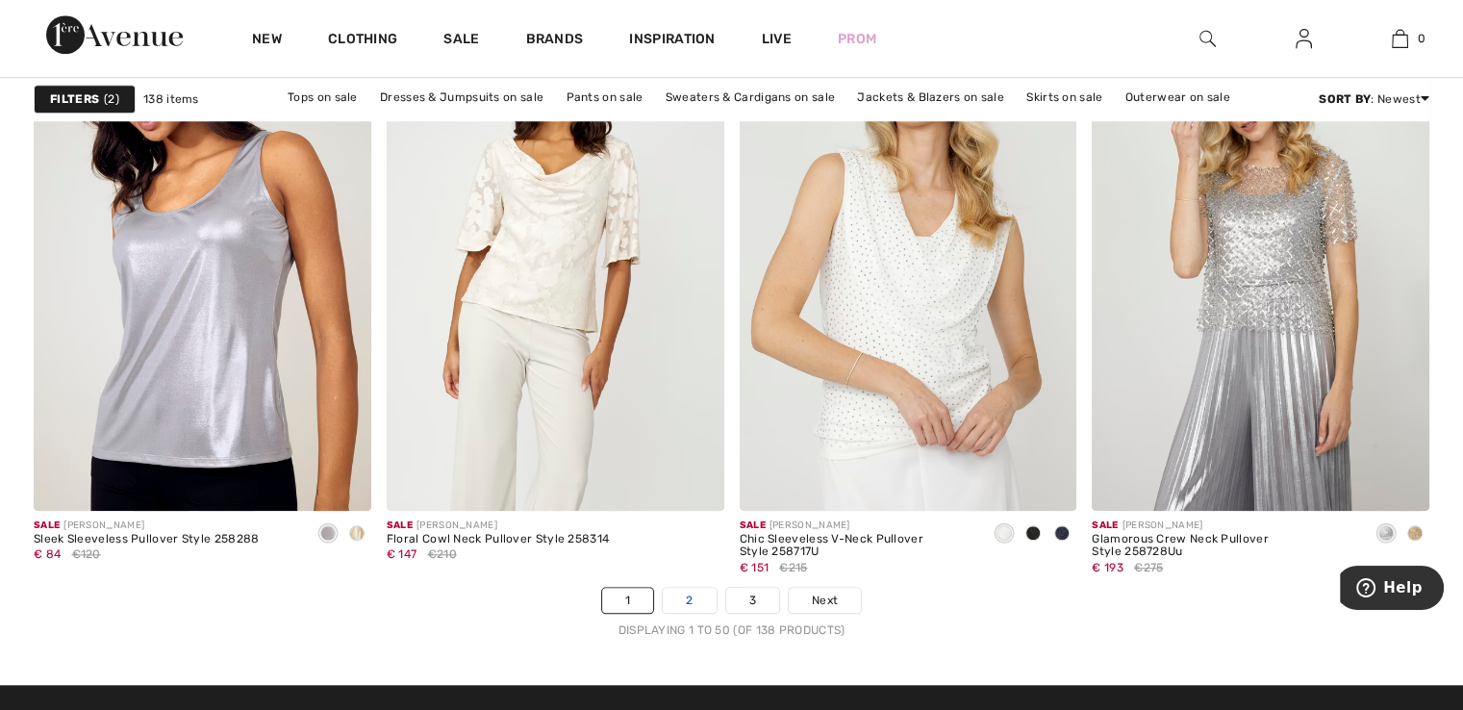
click at [697, 602] on link "2" at bounding box center [689, 600] width 53 height 25
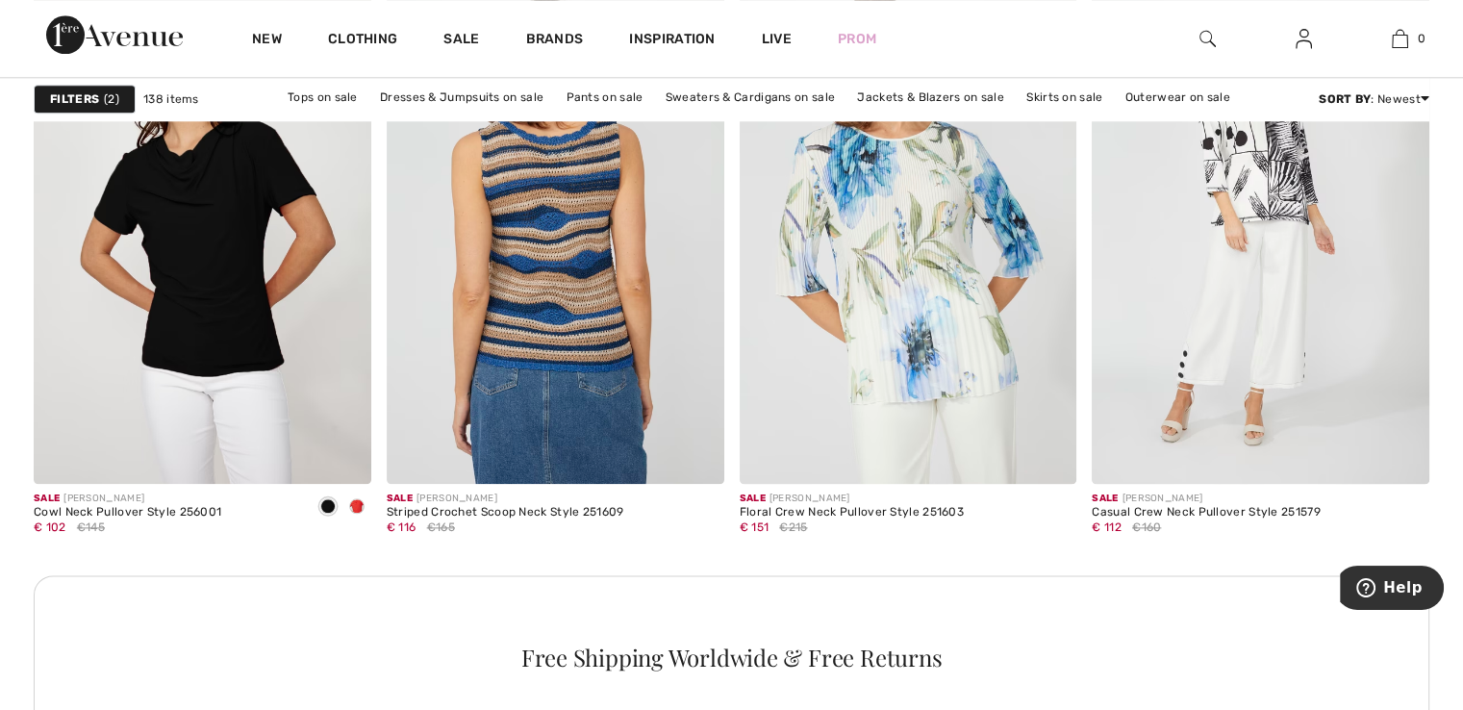
scroll to position [2212, 0]
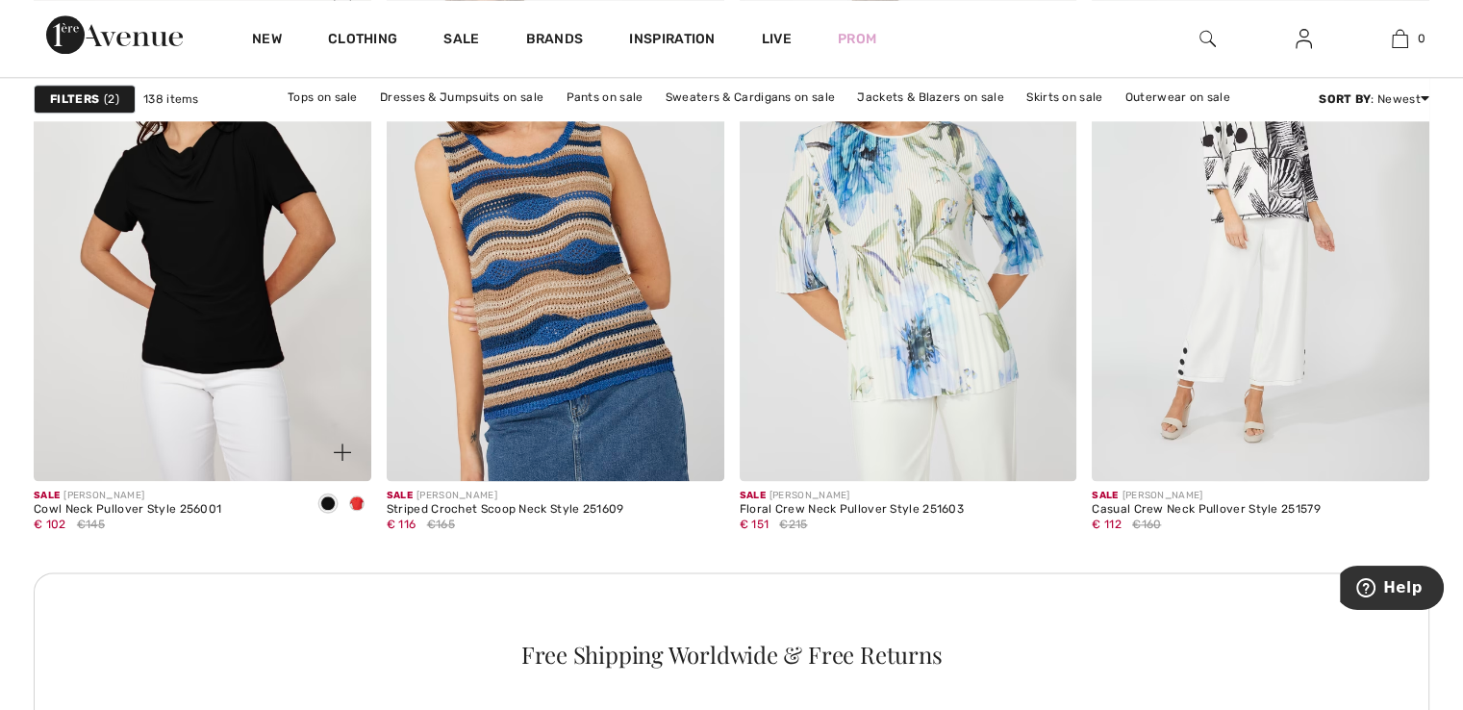
click at [364, 500] on div at bounding box center [356, 505] width 29 height 32
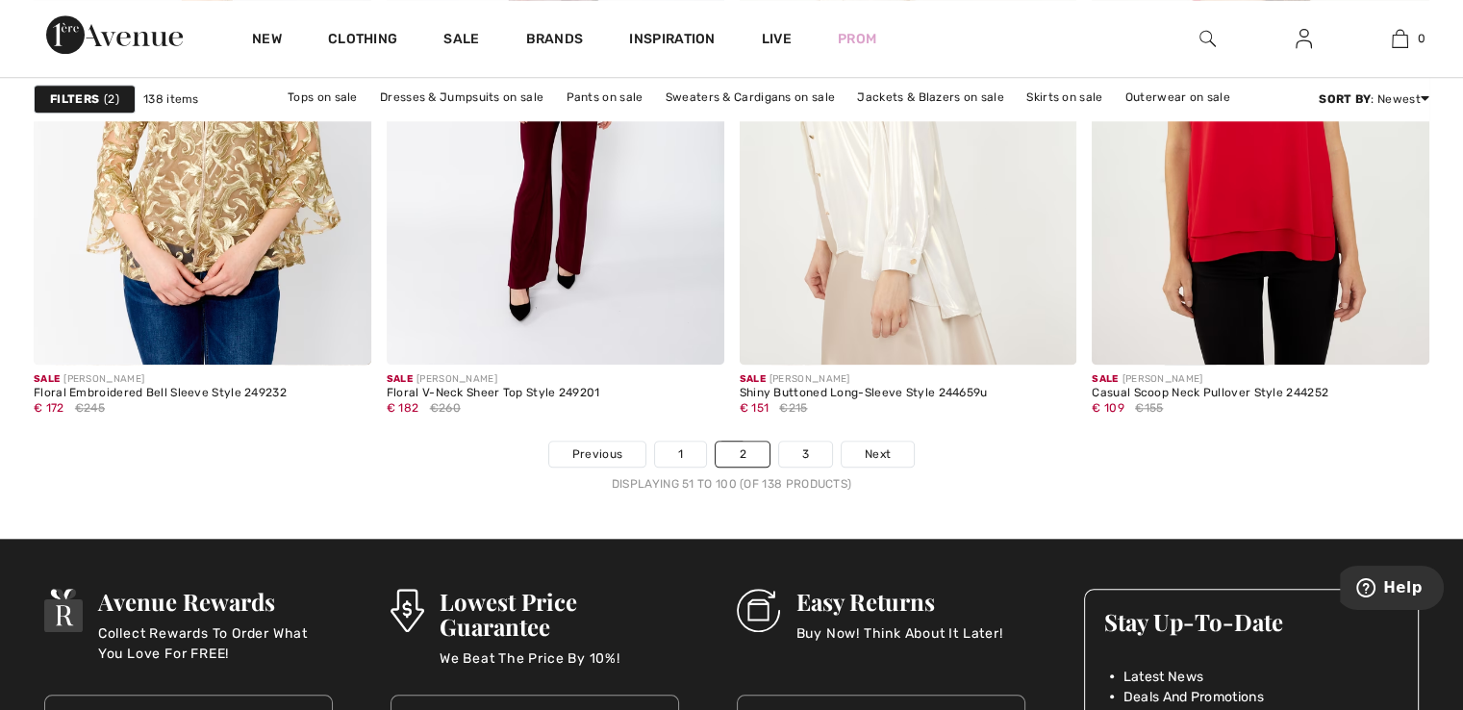
scroll to position [9136, 0]
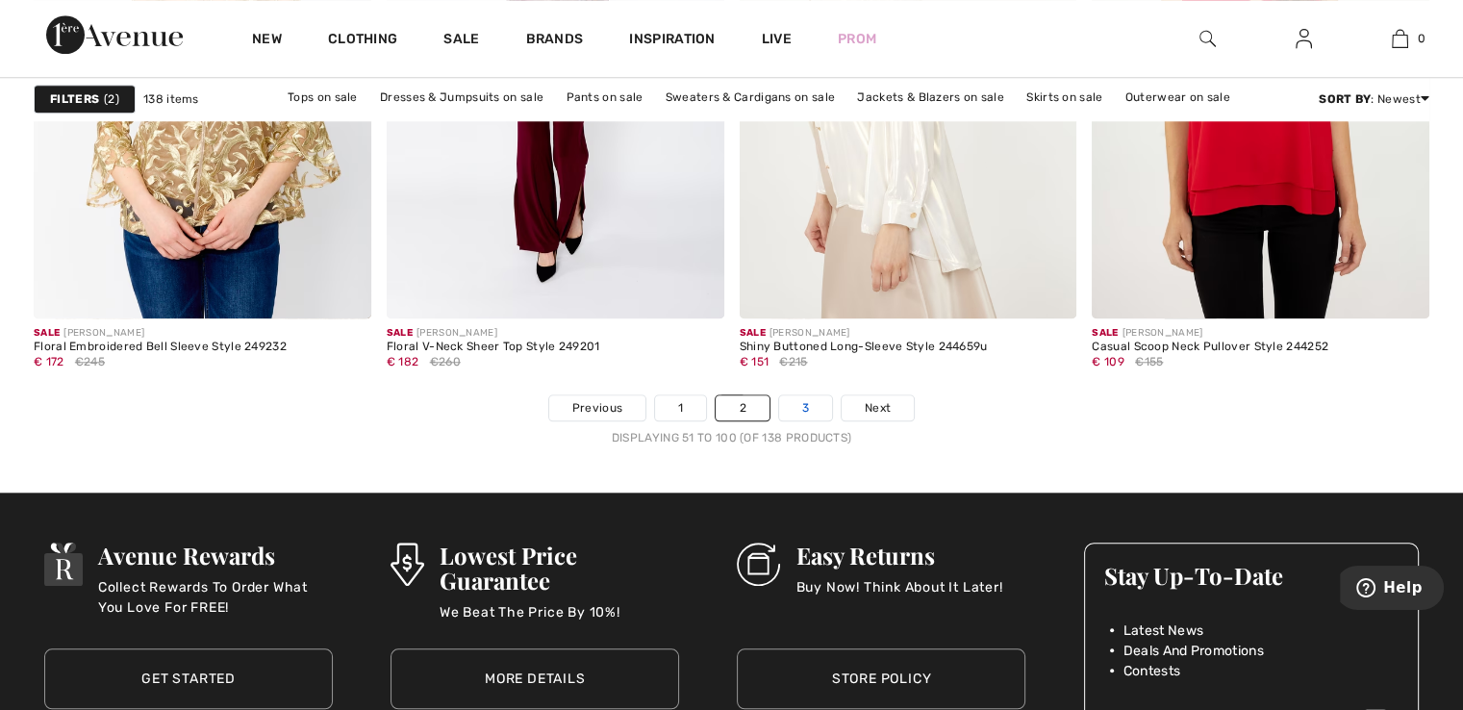
click at [804, 405] on link "3" at bounding box center [805, 407] width 53 height 25
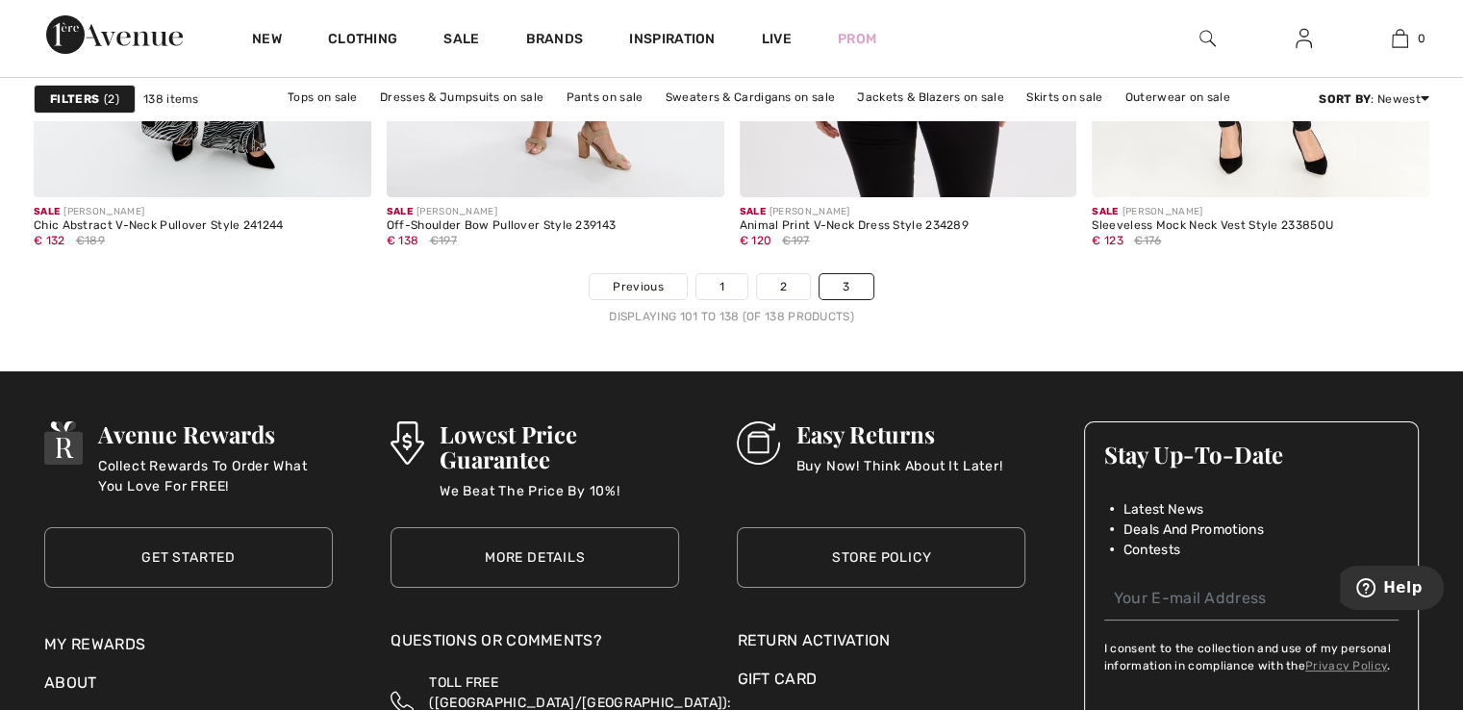
scroll to position [7213, 0]
